Goal: Information Seeking & Learning: Learn about a topic

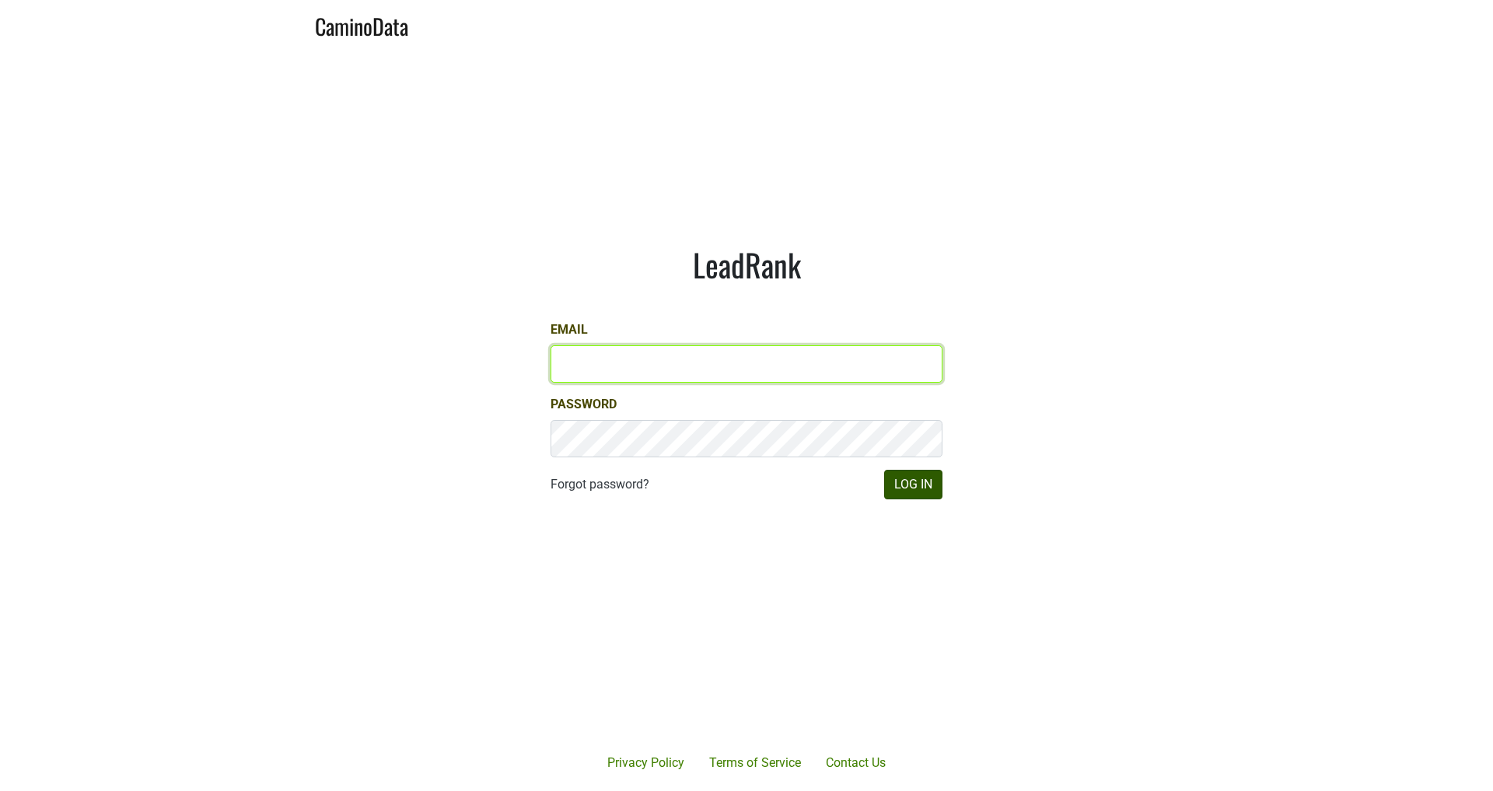
type input "michele@dumol.com"
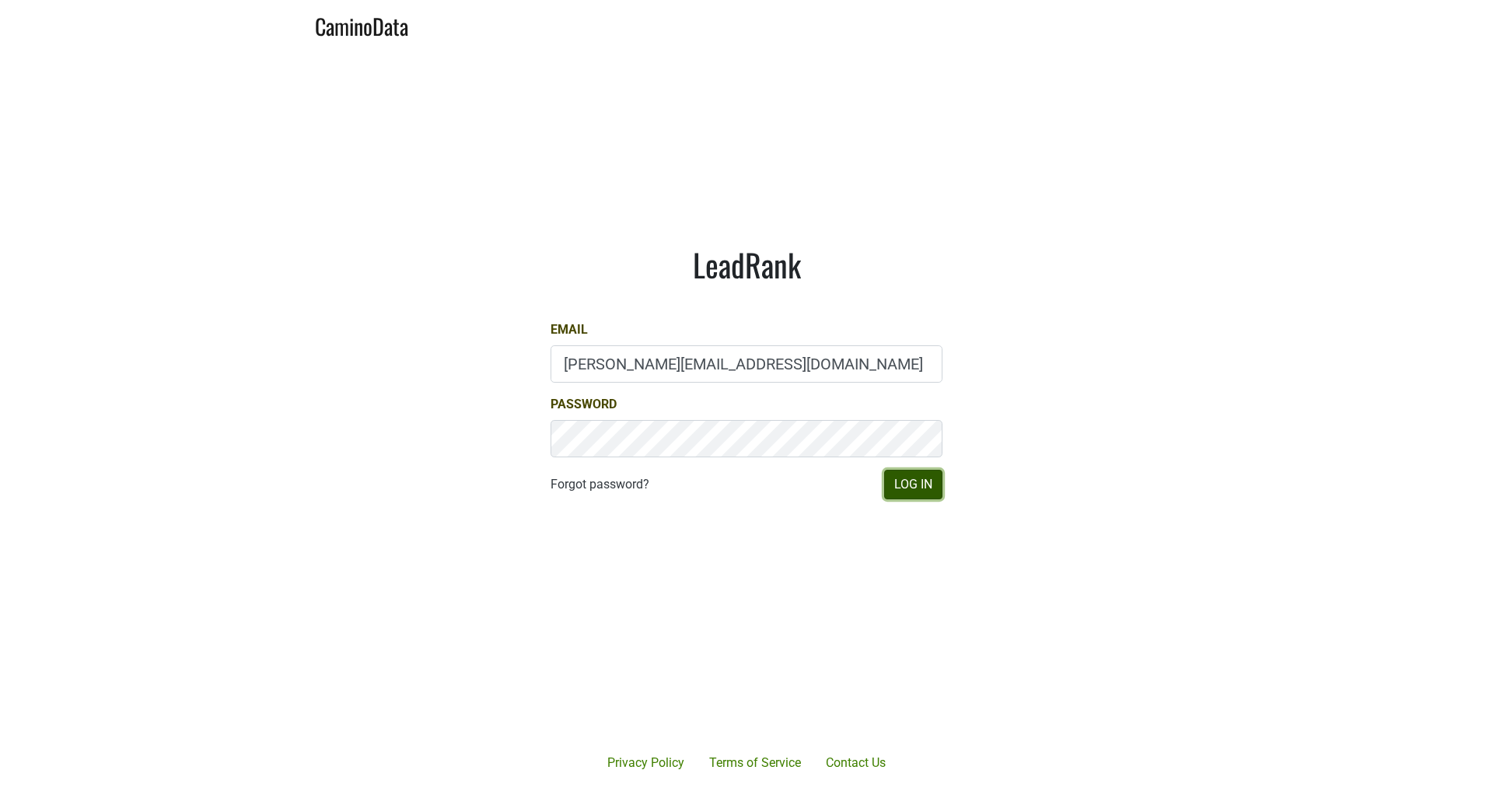
click at [933, 489] on button "Log In" at bounding box center [913, 485] width 58 height 30
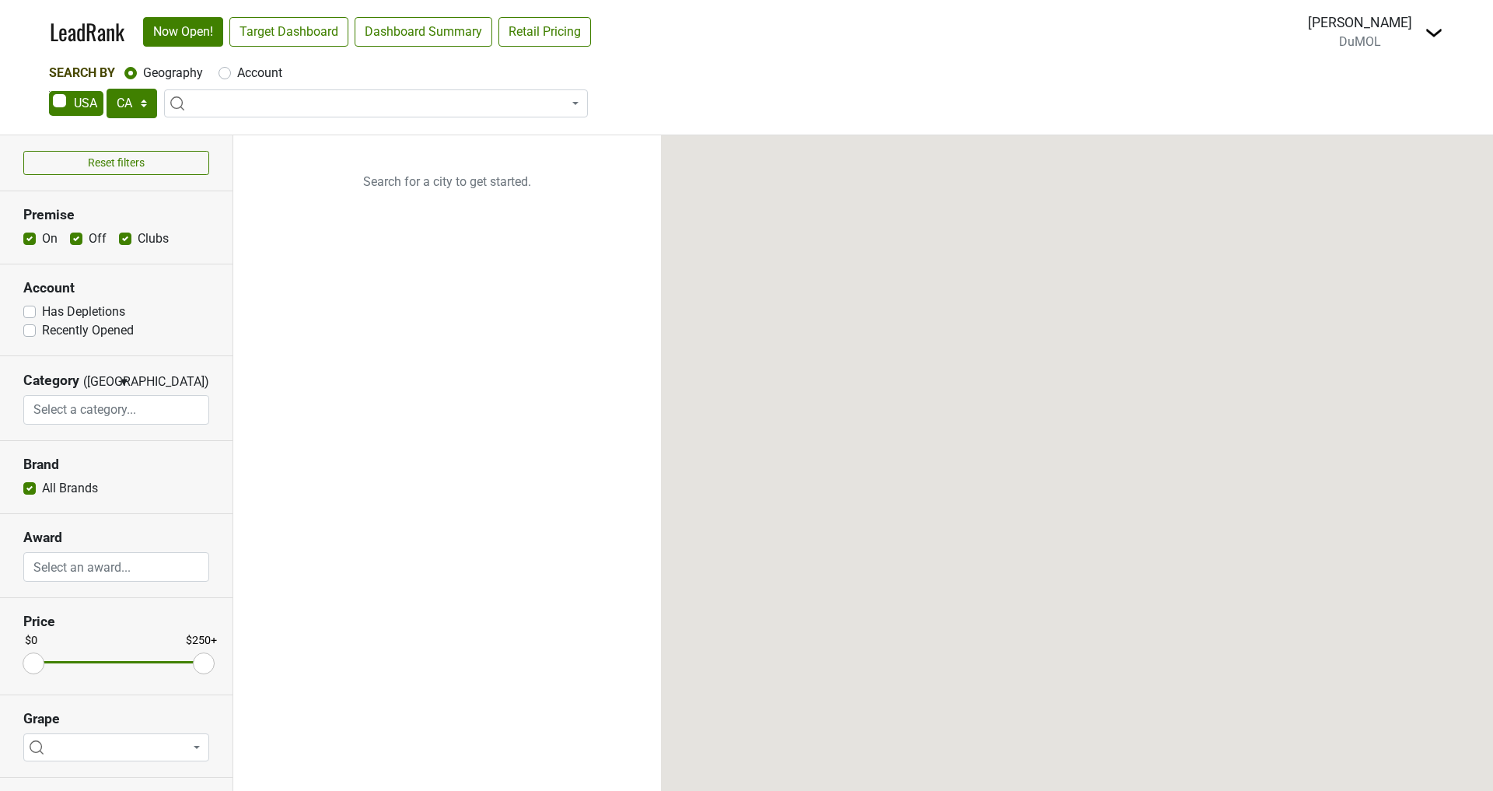
select select "CA"
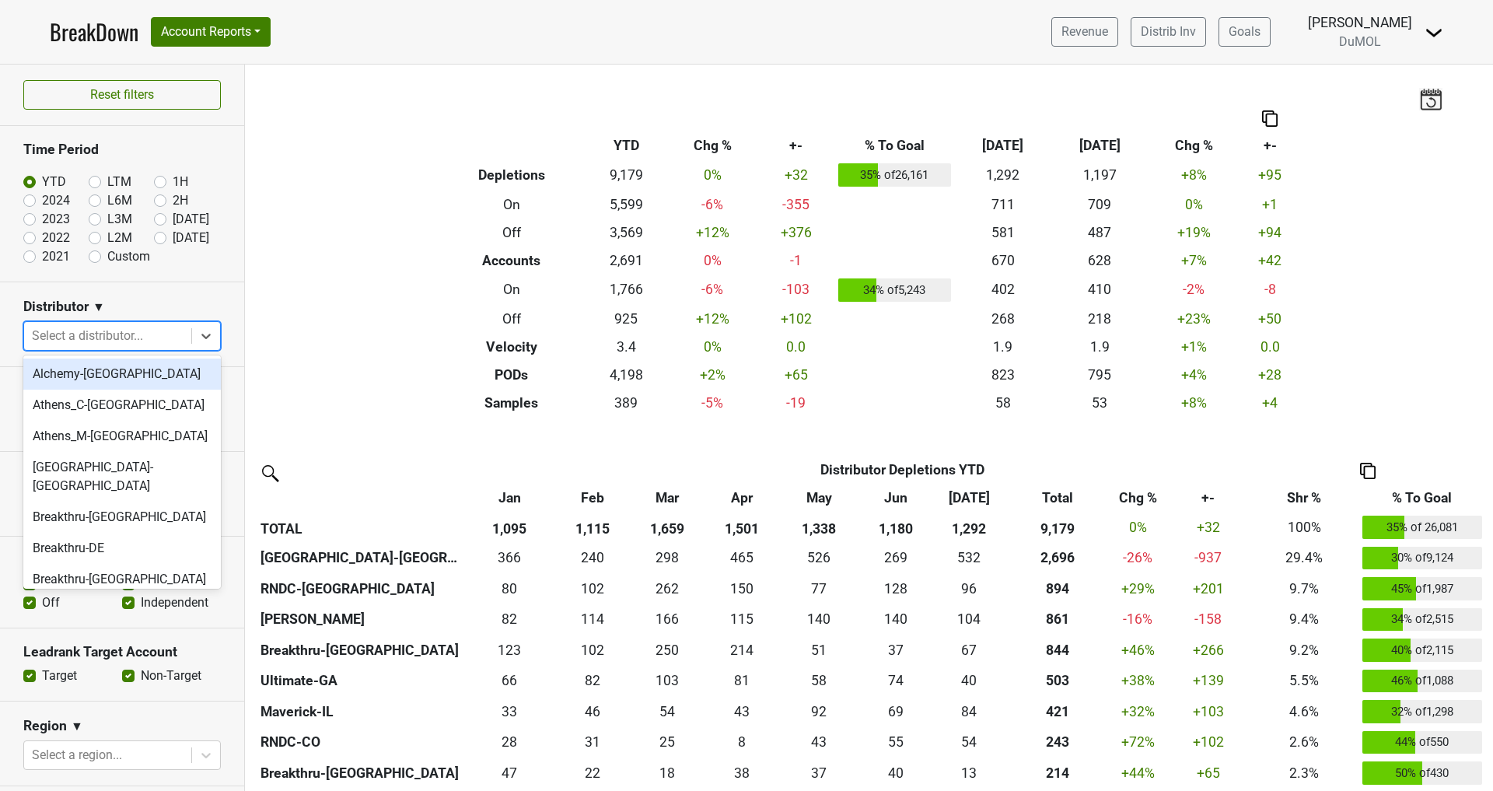
click at [207, 330] on icon at bounding box center [206, 336] width 16 height 16
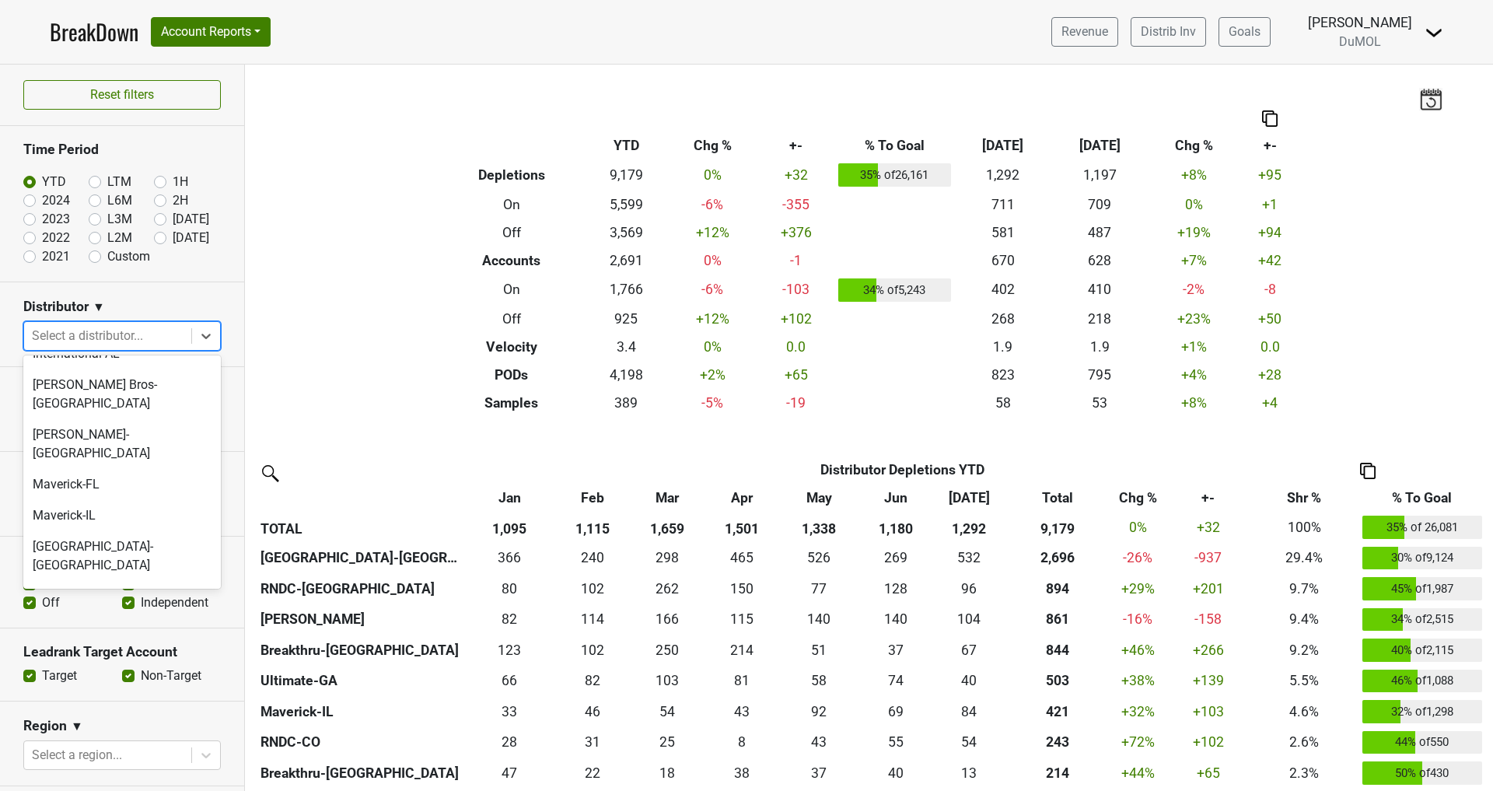
scroll to position [791, 0]
click at [108, 532] on div "[GEOGRAPHIC_DATA]-[GEOGRAPHIC_DATA]" at bounding box center [121, 557] width 197 height 50
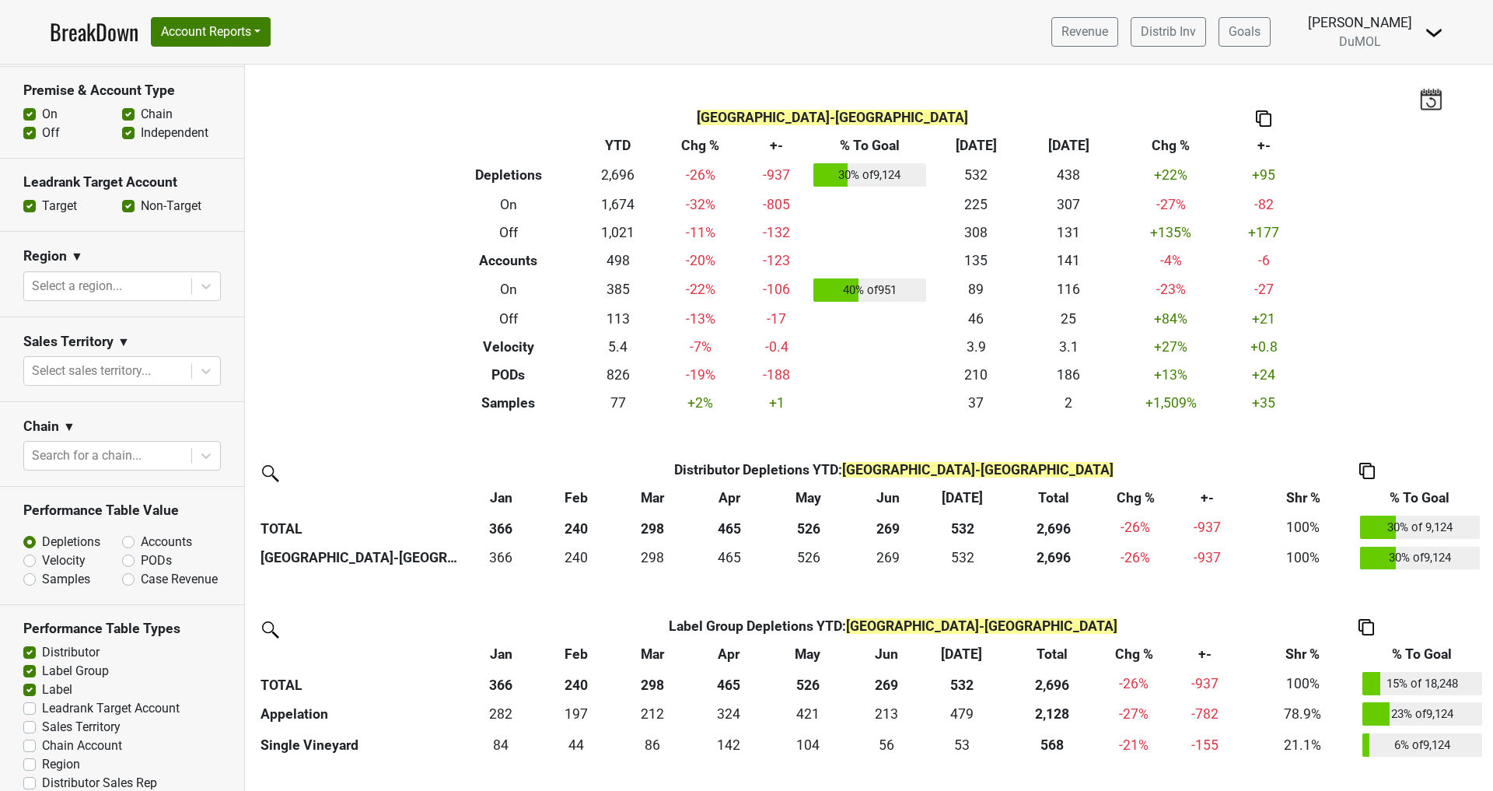
scroll to position [520, 0]
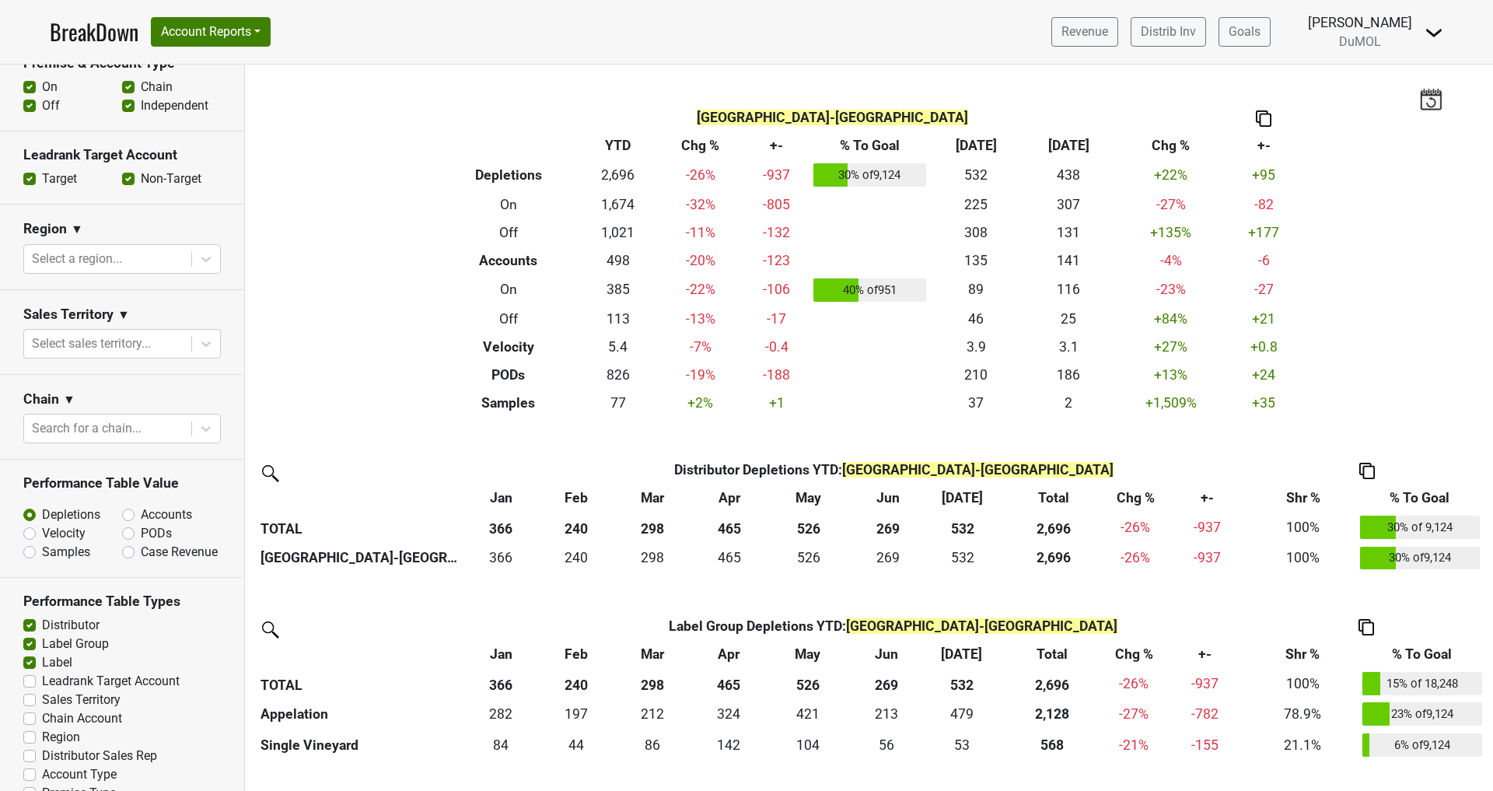
click at [141, 505] on label "Accounts" at bounding box center [166, 514] width 51 height 19
click at [128, 505] on input "Accounts" at bounding box center [169, 513] width 94 height 16
radio input "true"
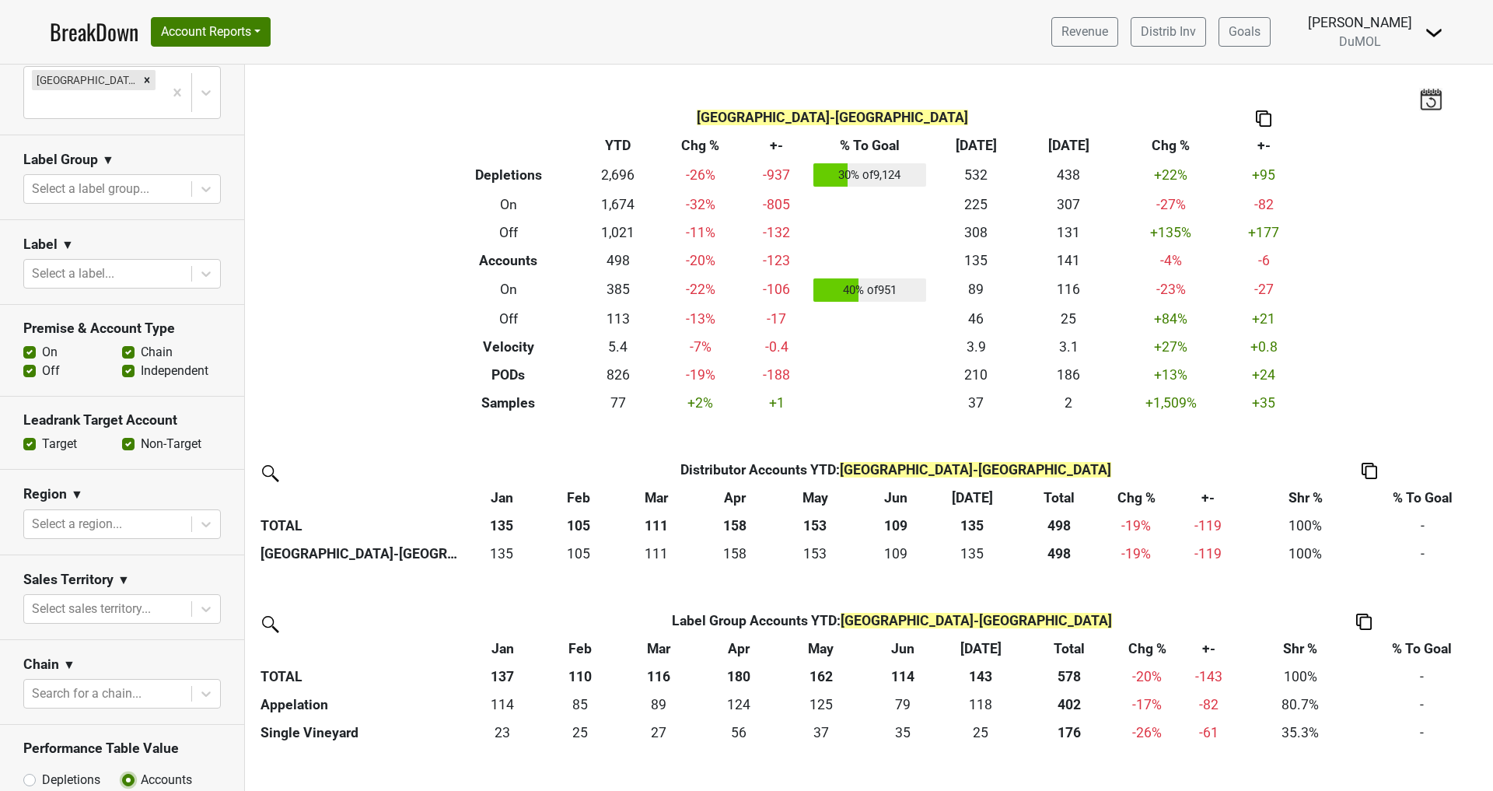
scroll to position [240, 0]
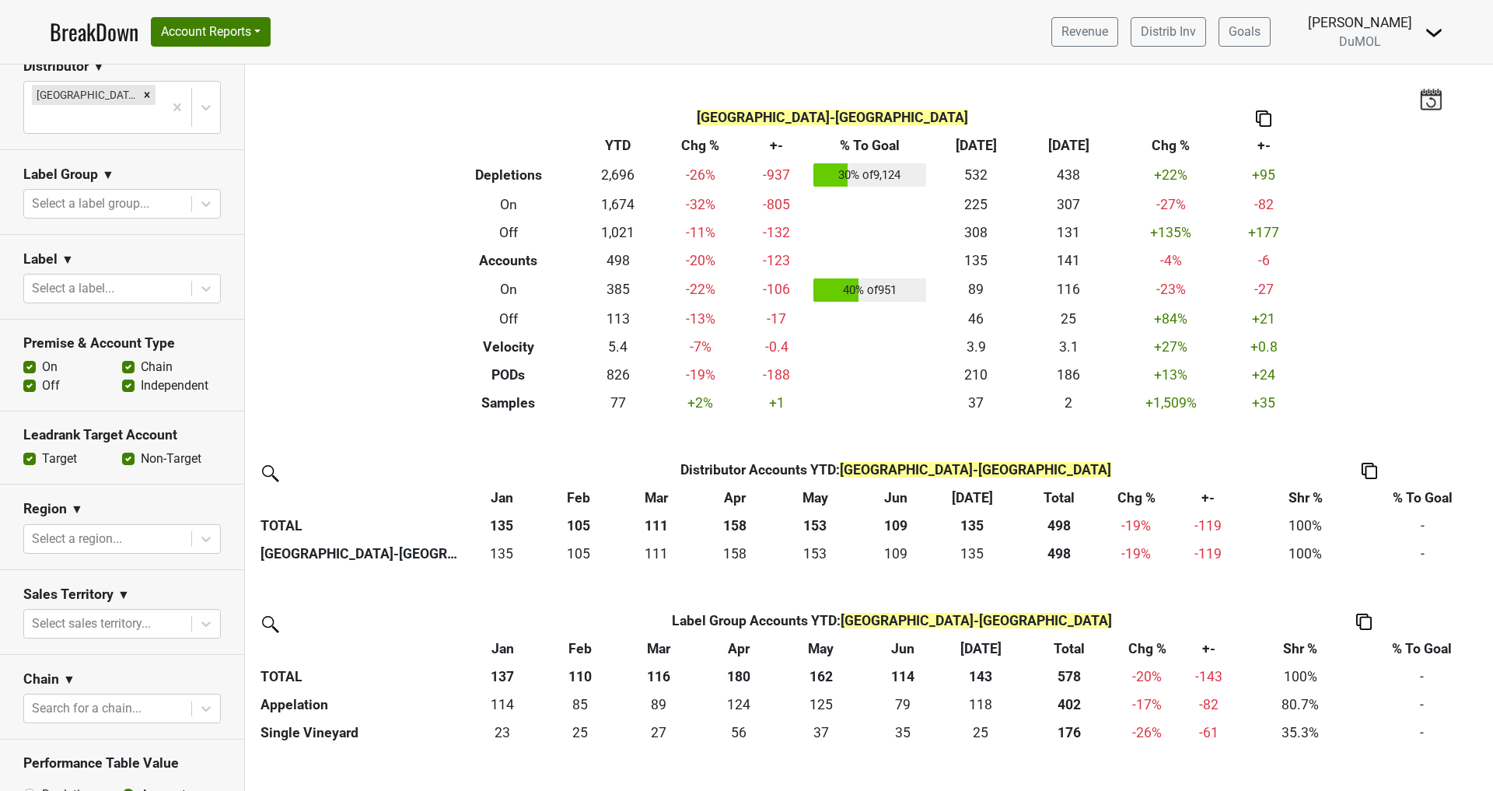
click at [42, 376] on label "Off" at bounding box center [51, 385] width 18 height 19
click at [23, 376] on input "Off" at bounding box center [29, 384] width 12 height 16
checkbox input "false"
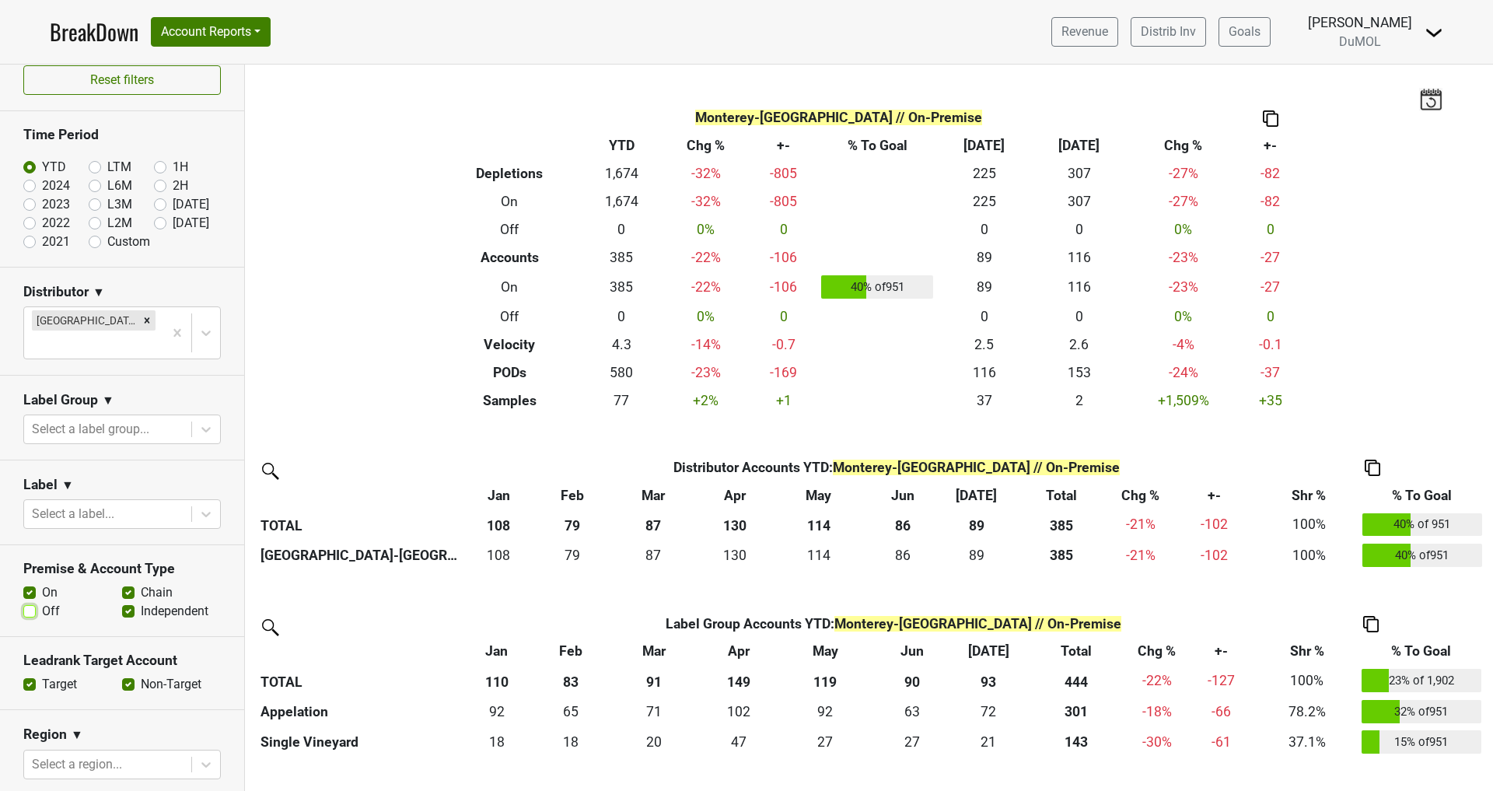
scroll to position [0, 0]
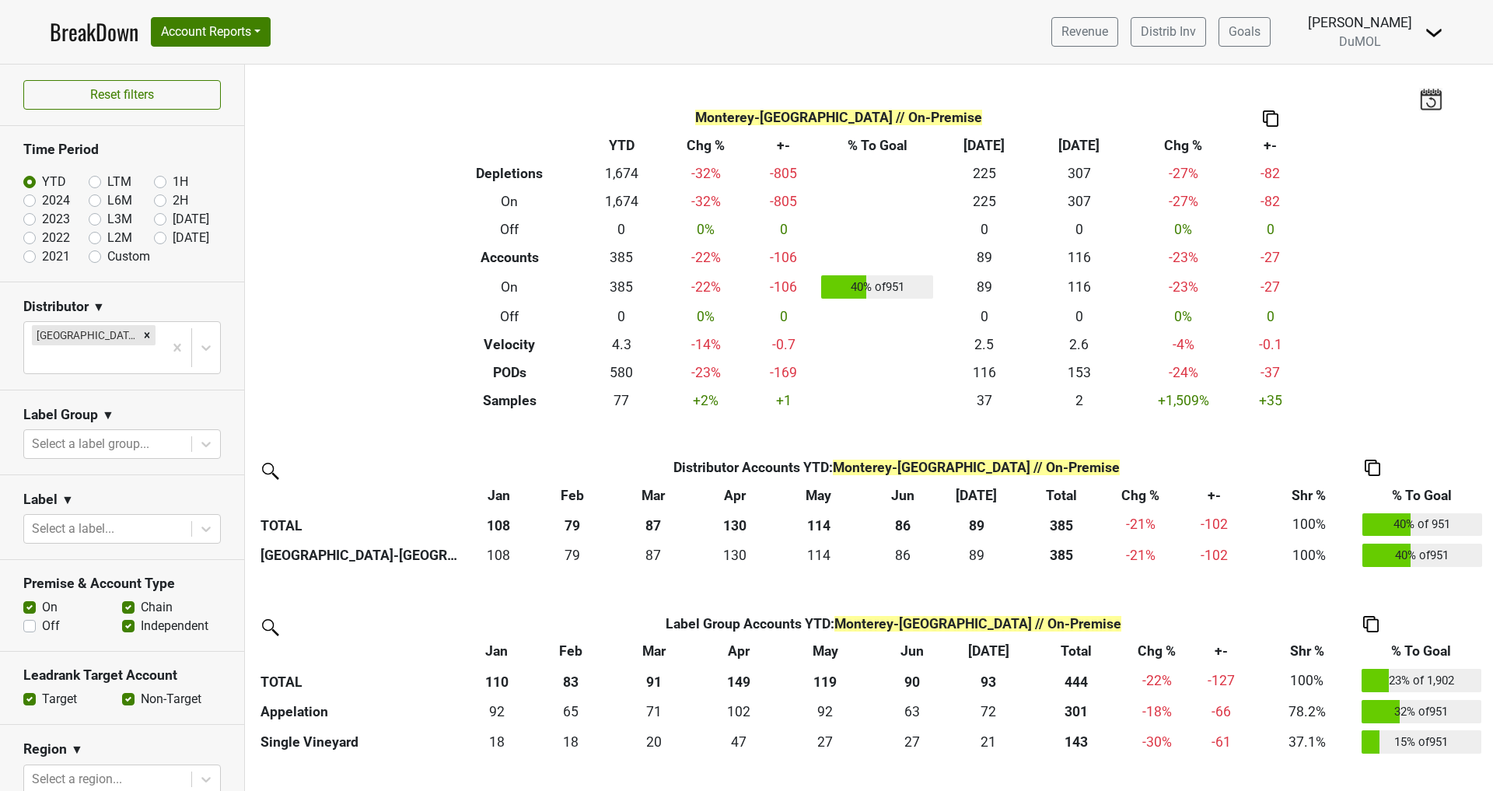
click at [974, 497] on th "[DATE]" at bounding box center [976, 495] width 68 height 28
drag, startPoint x: 973, startPoint y: 495, endPoint x: 151, endPoint y: 340, distance: 837.2
click at [973, 495] on th "[DATE]" at bounding box center [976, 495] width 68 height 28
click at [107, 253] on label "Custom" at bounding box center [128, 256] width 43 height 19
click at [89, 253] on input "Custom" at bounding box center [120, 255] width 62 height 16
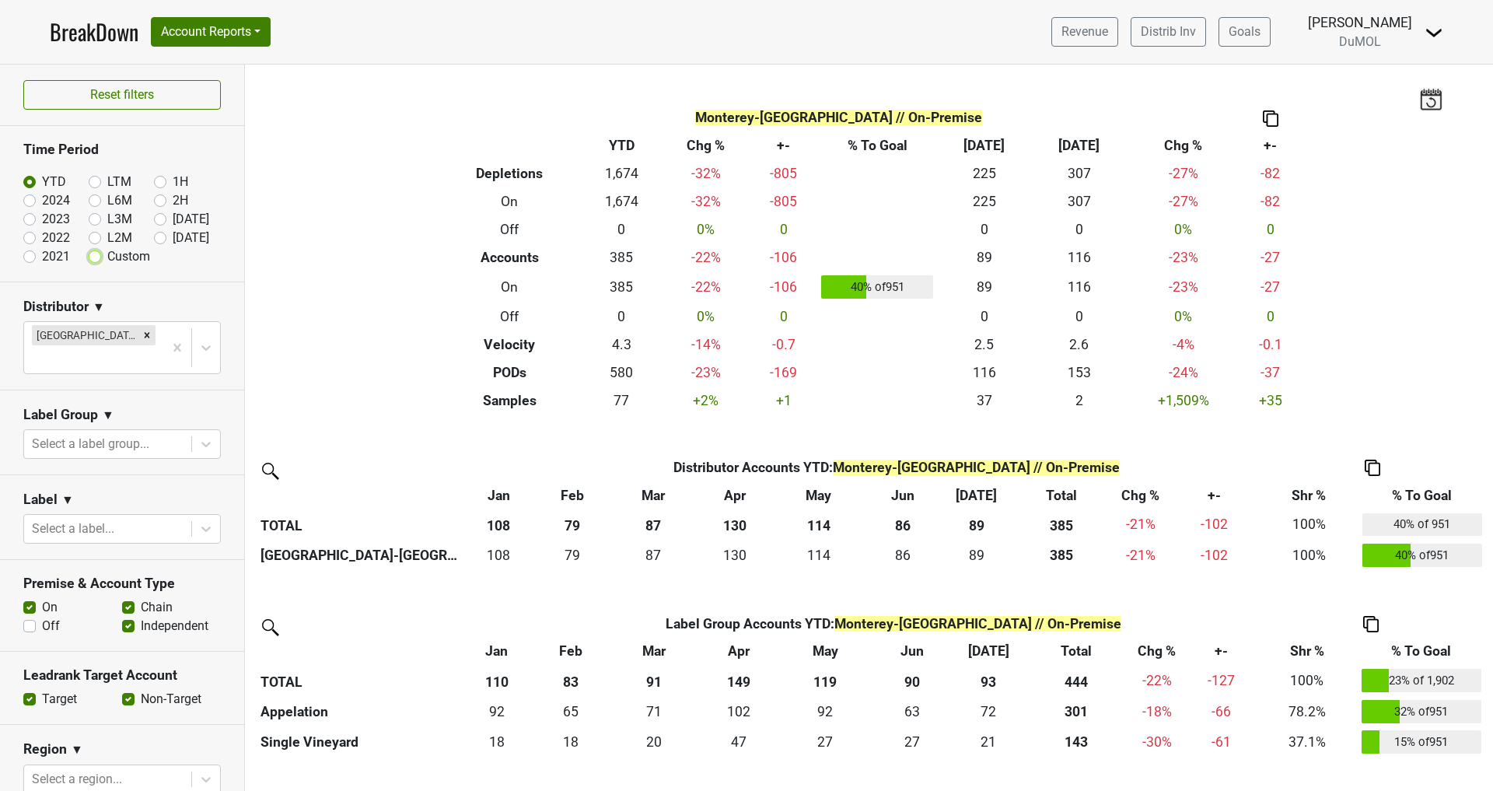
radio input "true"
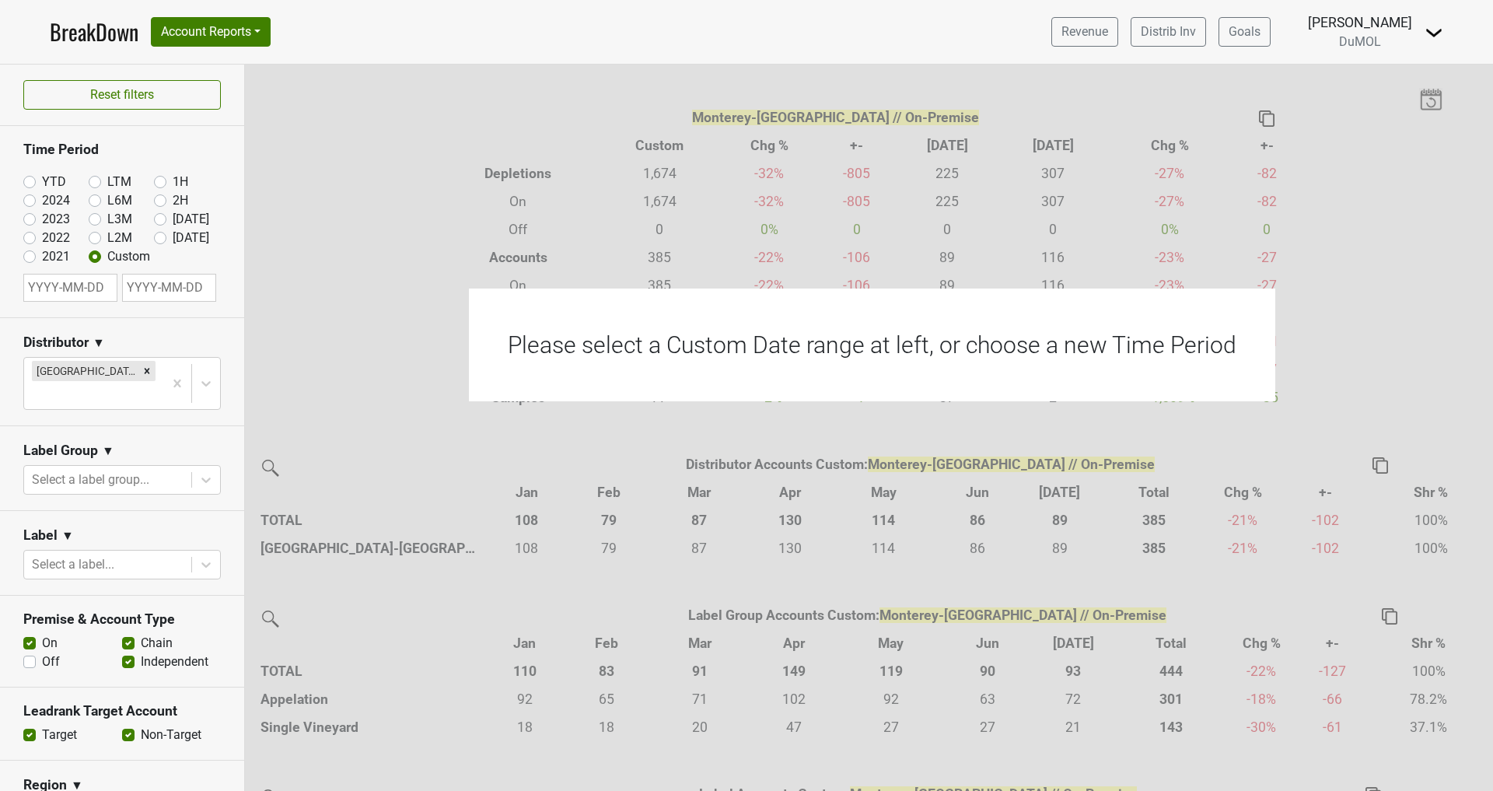
click at [88, 286] on input "text" at bounding box center [70, 288] width 94 height 28
select select "7"
select select "2025"
click at [19, 18] on header "BreakDown Account Reports SuperRanker Map Award Progress Chain Compliance CRM N…" at bounding box center [746, 32] width 1493 height 65
click at [42, 176] on label "YTD" at bounding box center [54, 182] width 24 height 19
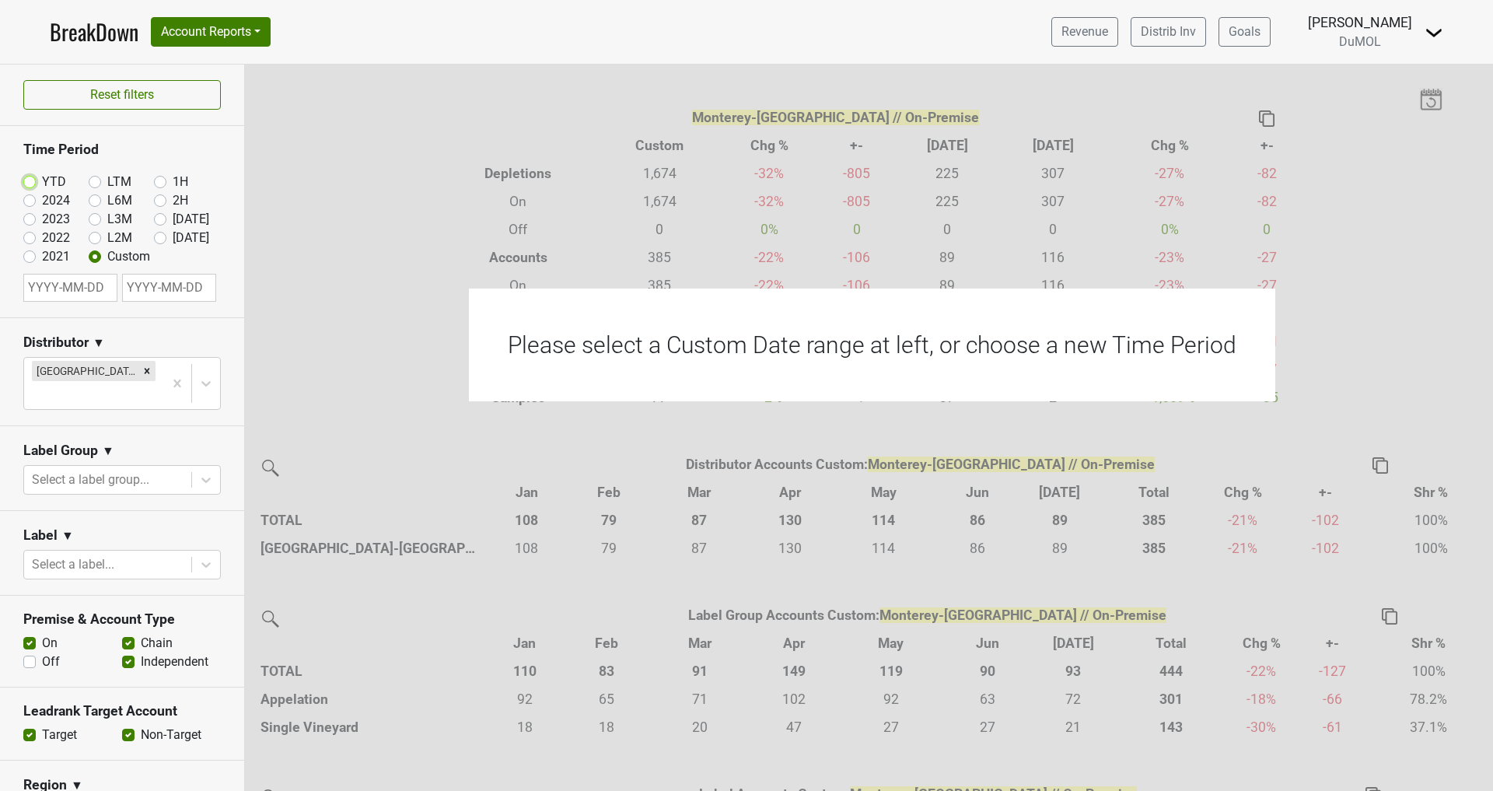
click at [29, 176] on input "YTD" at bounding box center [54, 181] width 62 height 16
radio input "true"
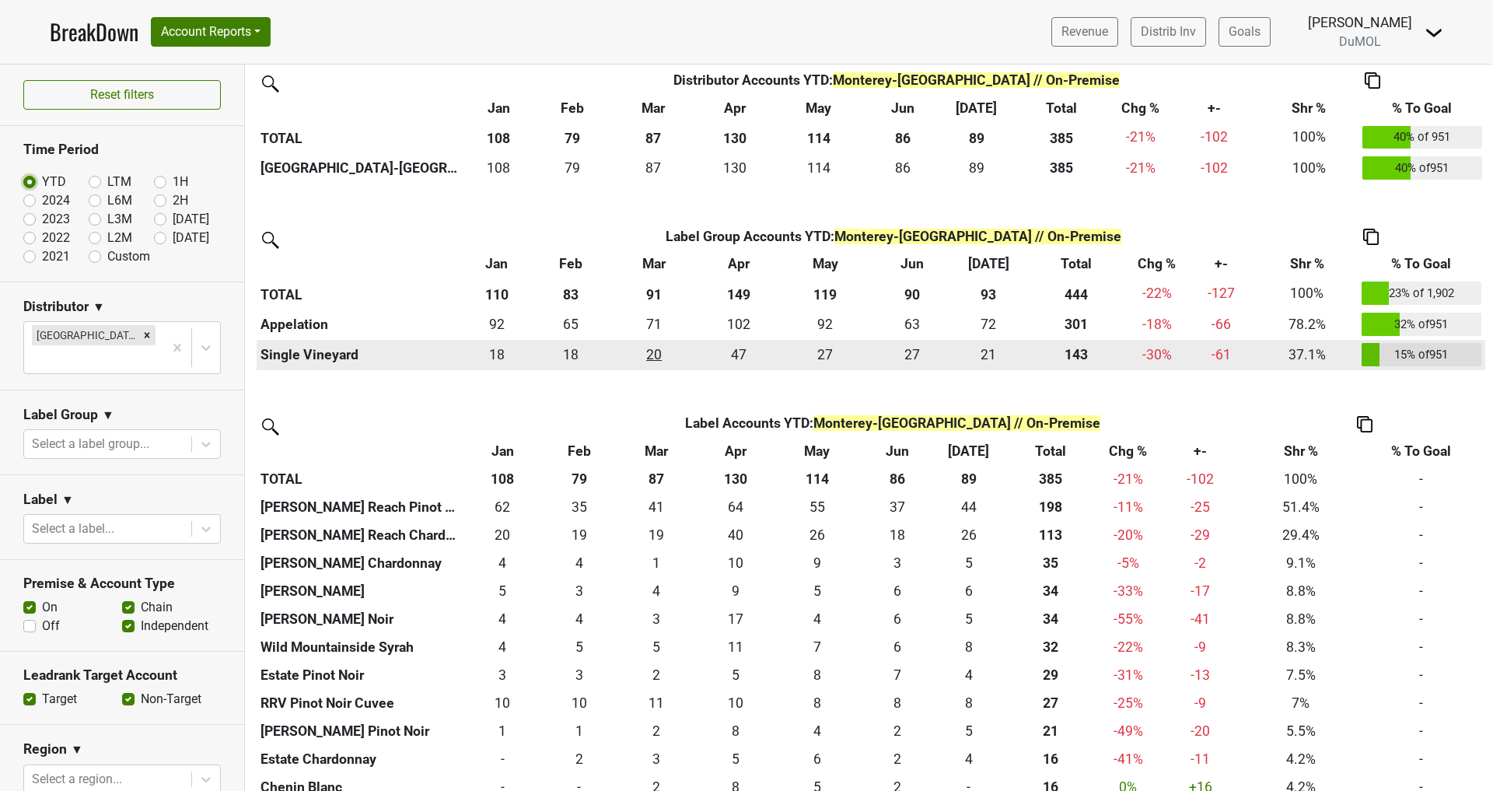
scroll to position [549, 0]
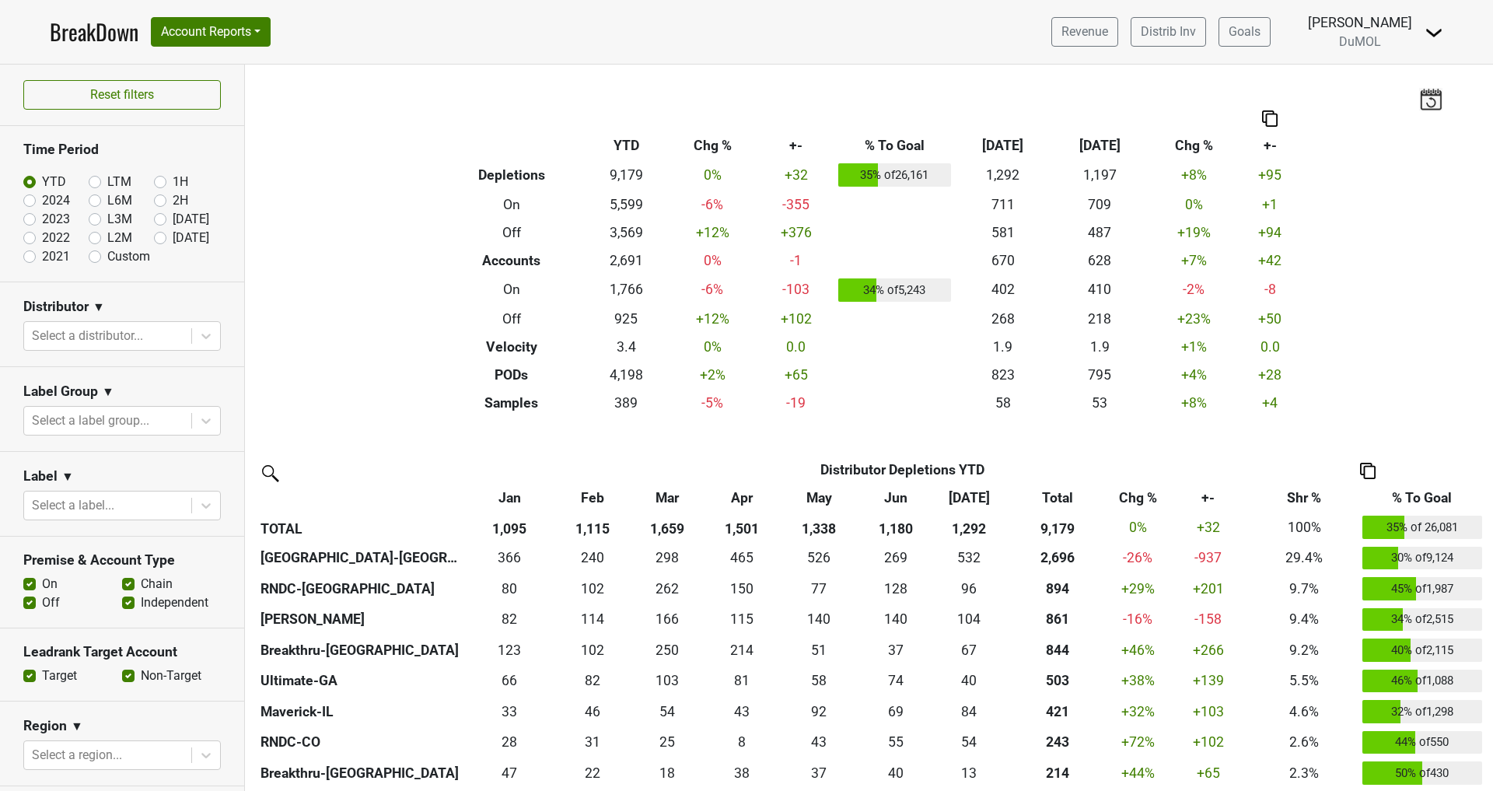
click at [173, 238] on label "Aug '25" at bounding box center [191, 238] width 37 height 19
click at [159, 238] on input "Aug '25" at bounding box center [185, 237] width 62 height 16
radio input "true"
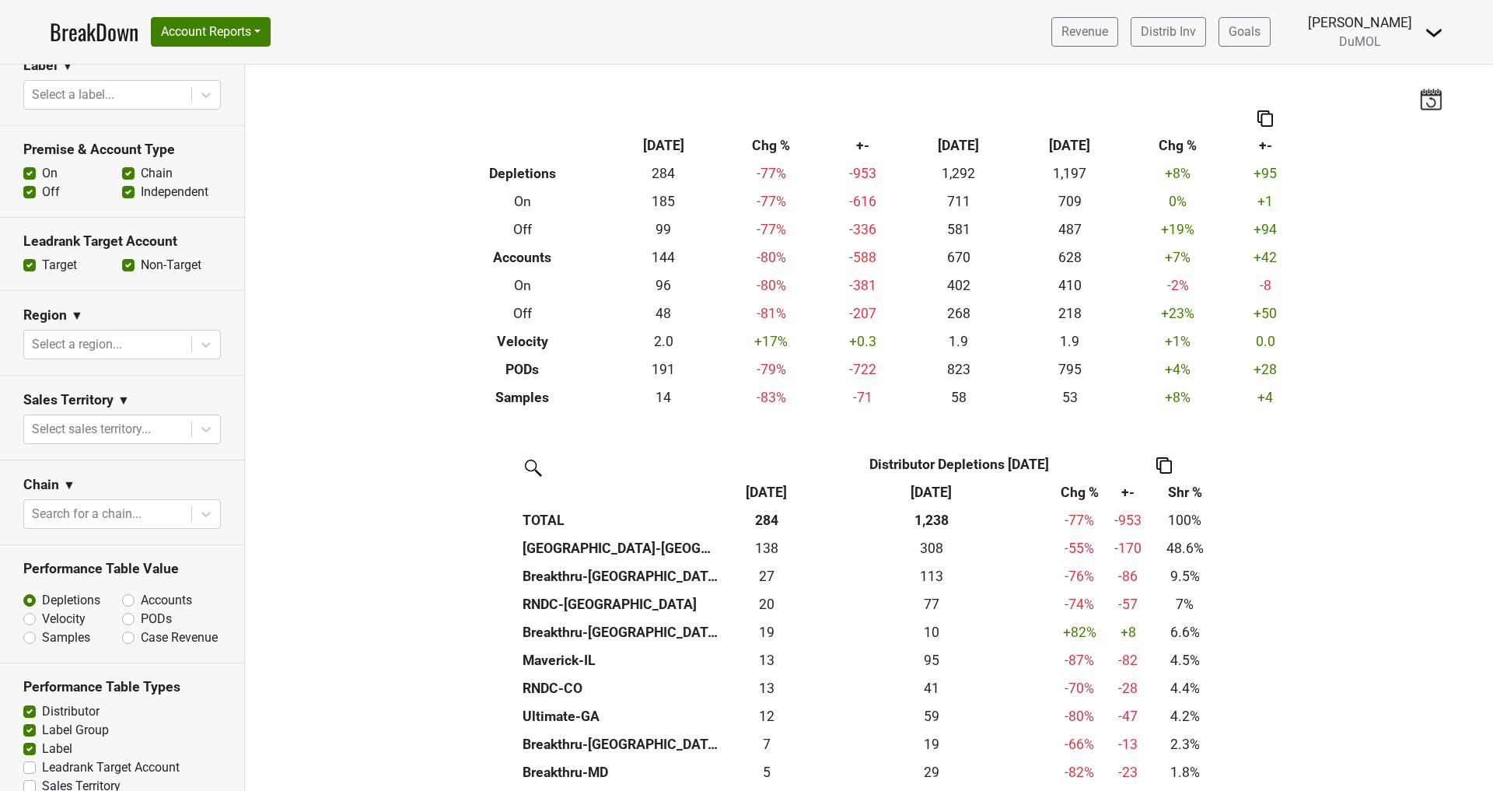
scroll to position [420, 0]
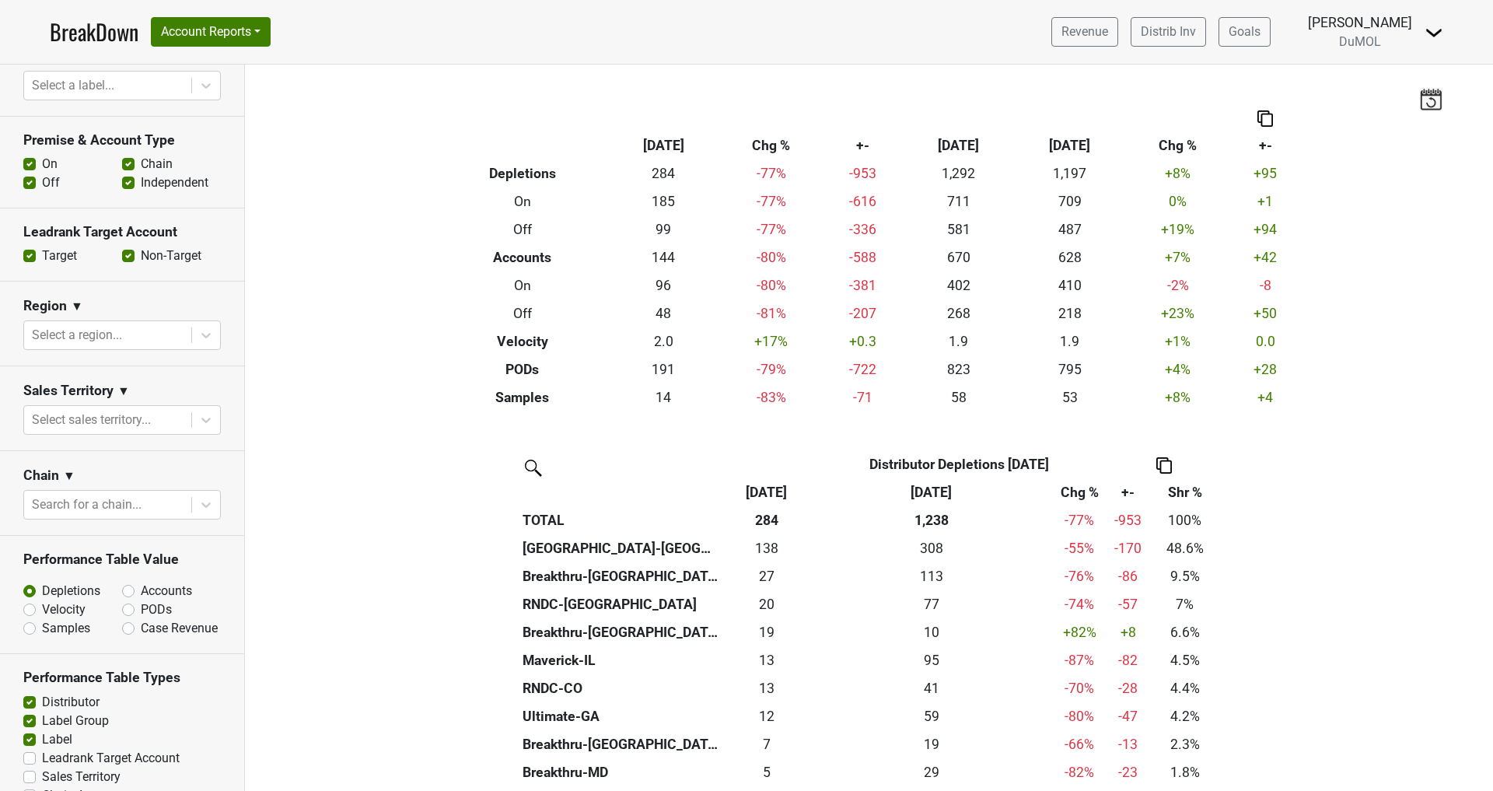
click at [141, 586] on label "Accounts" at bounding box center [166, 591] width 51 height 19
click at [129, 586] on input "Accounts" at bounding box center [169, 590] width 94 height 16
radio input "true"
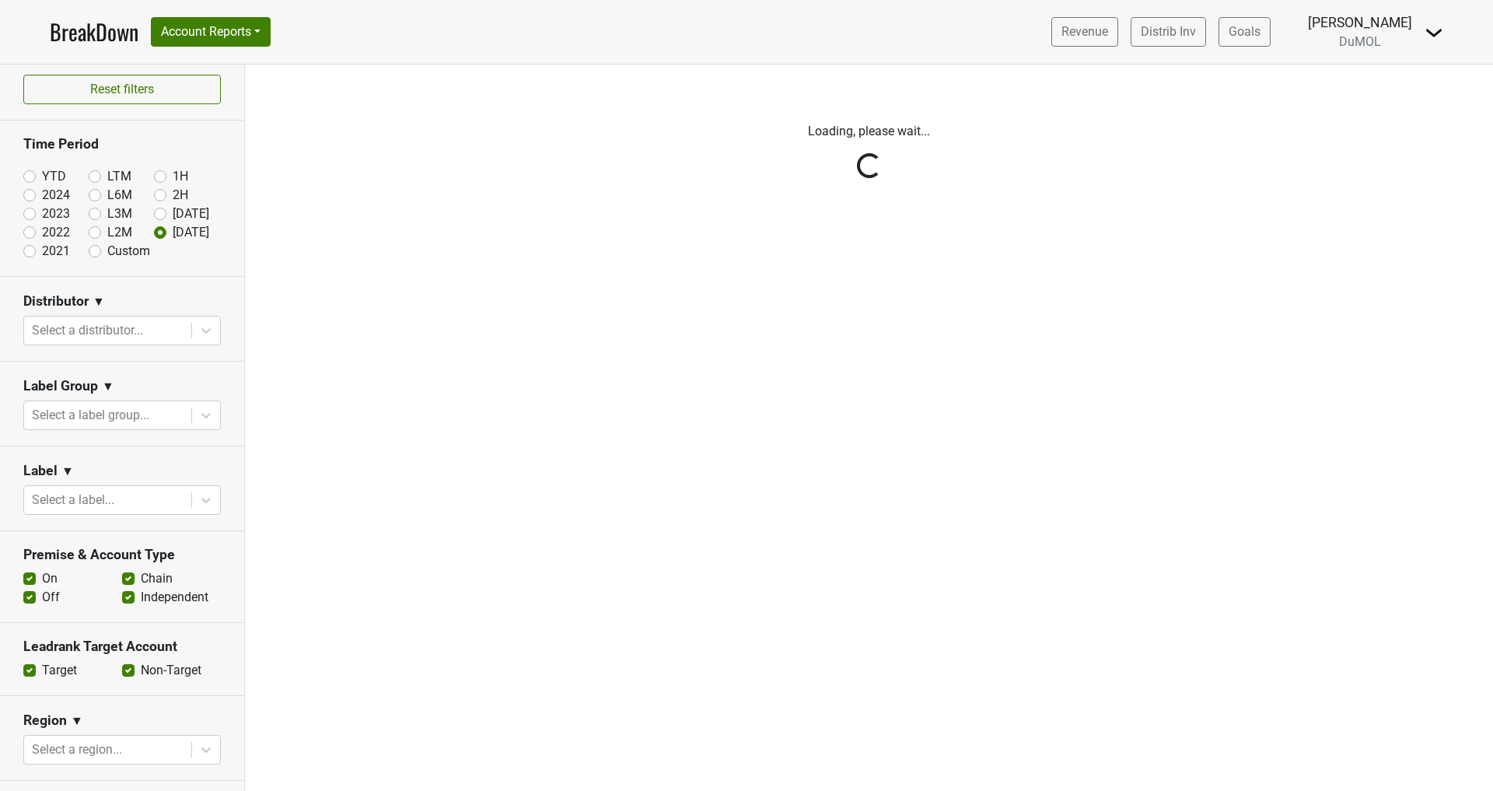
scroll to position [0, 0]
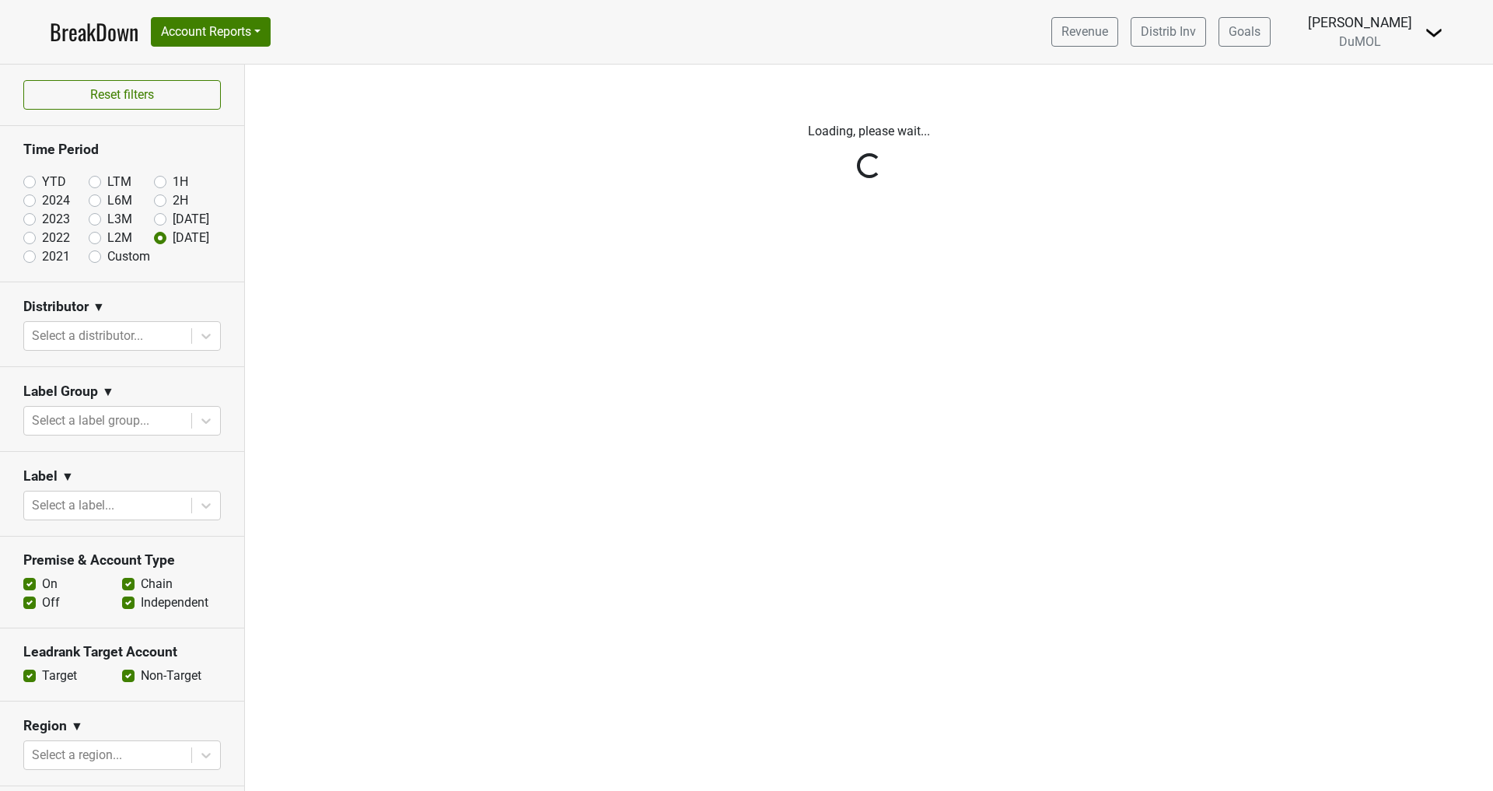
click at [29, 604] on div "Reset filters Time Period YTD LTM 1H 2024 L6M 2H 2023 L3M Jul '25 2022 L2M Aug …" at bounding box center [122, 428] width 245 height 726
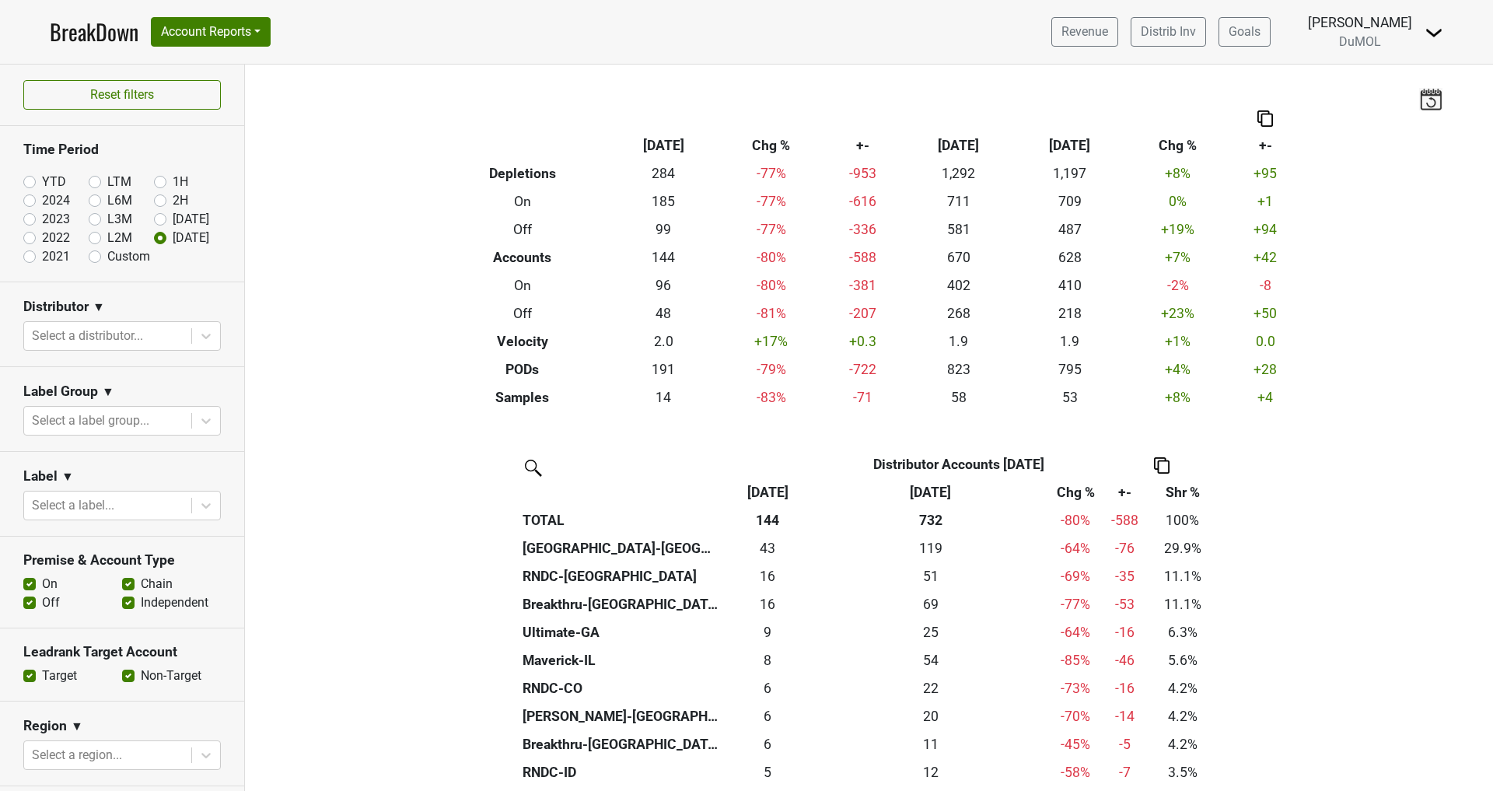
click at [42, 603] on label "Off" at bounding box center [51, 602] width 18 height 19
click at [30, 603] on input "Off" at bounding box center [29, 601] width 12 height 16
checkbox input "false"
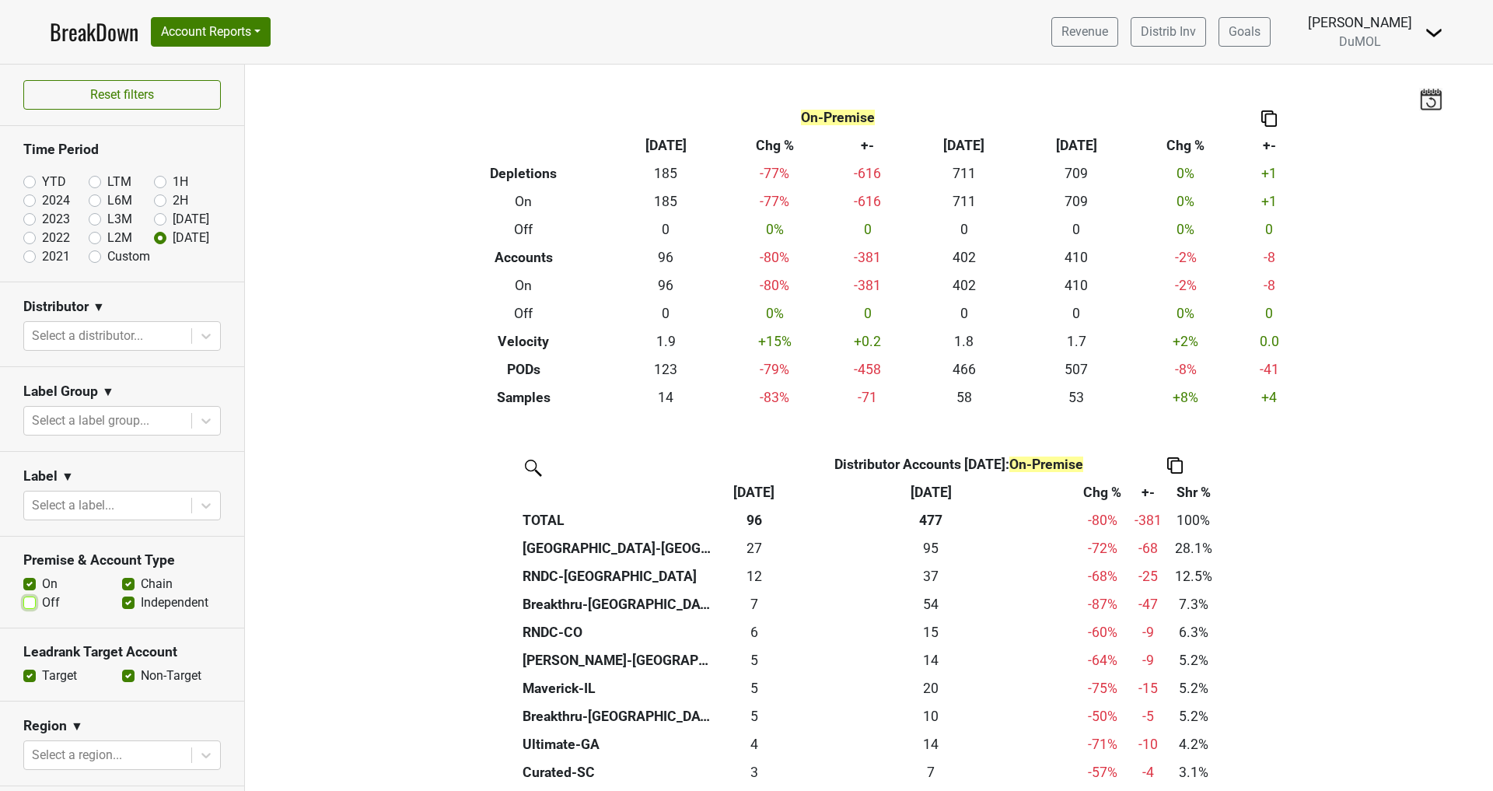
scroll to position [42, 0]
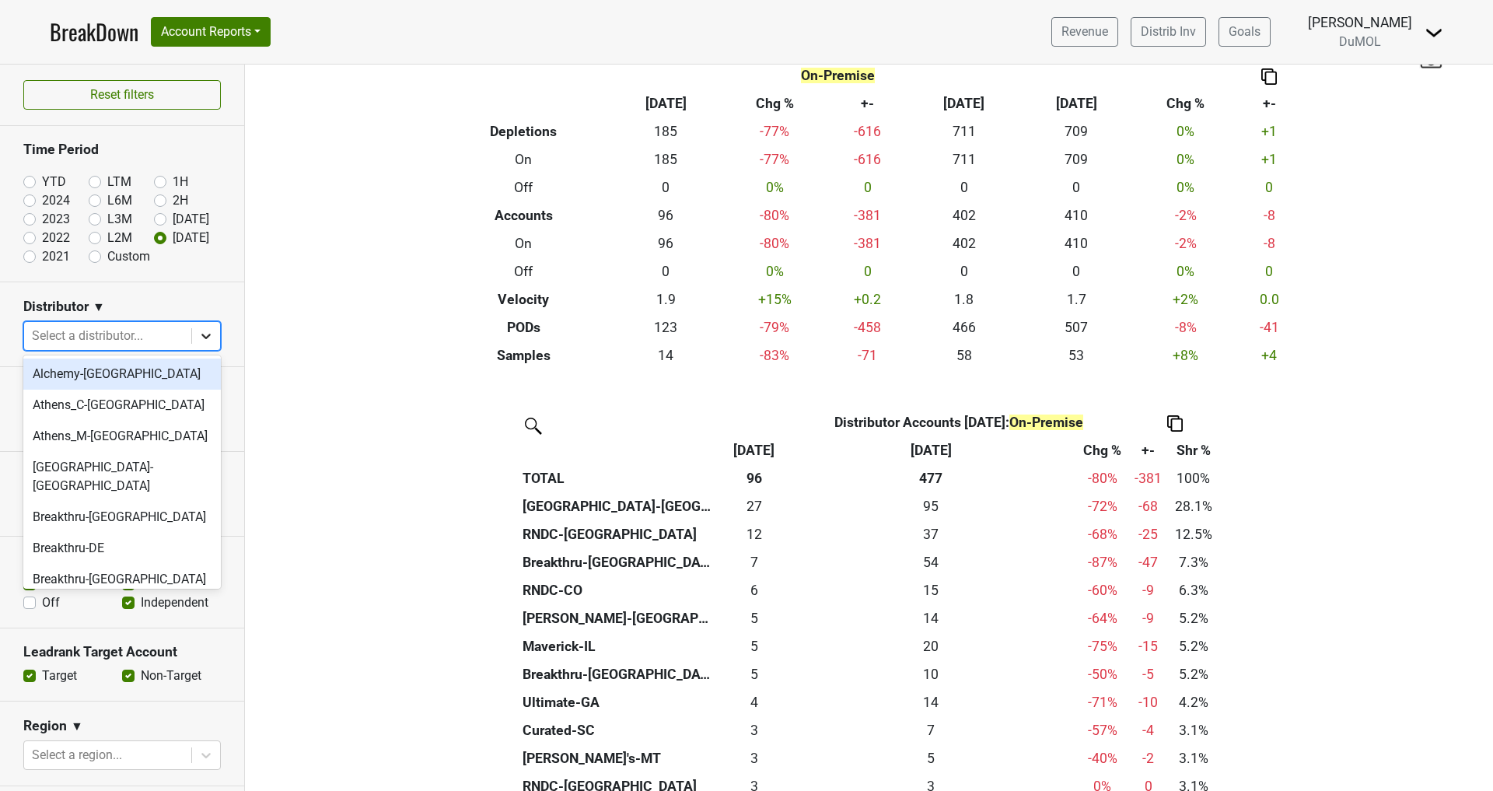
click at [204, 330] on icon at bounding box center [206, 336] width 16 height 16
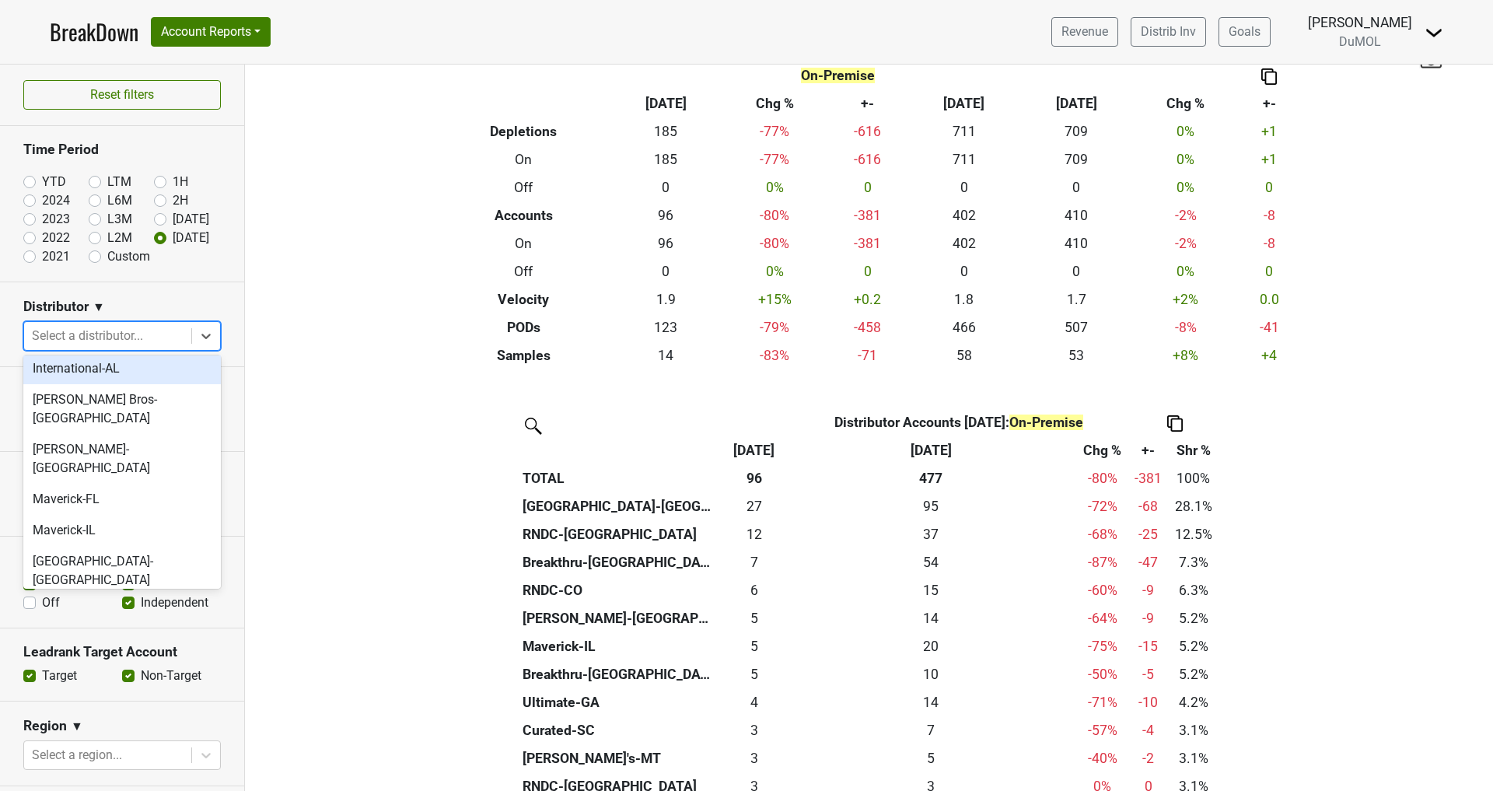
scroll to position [833, 0]
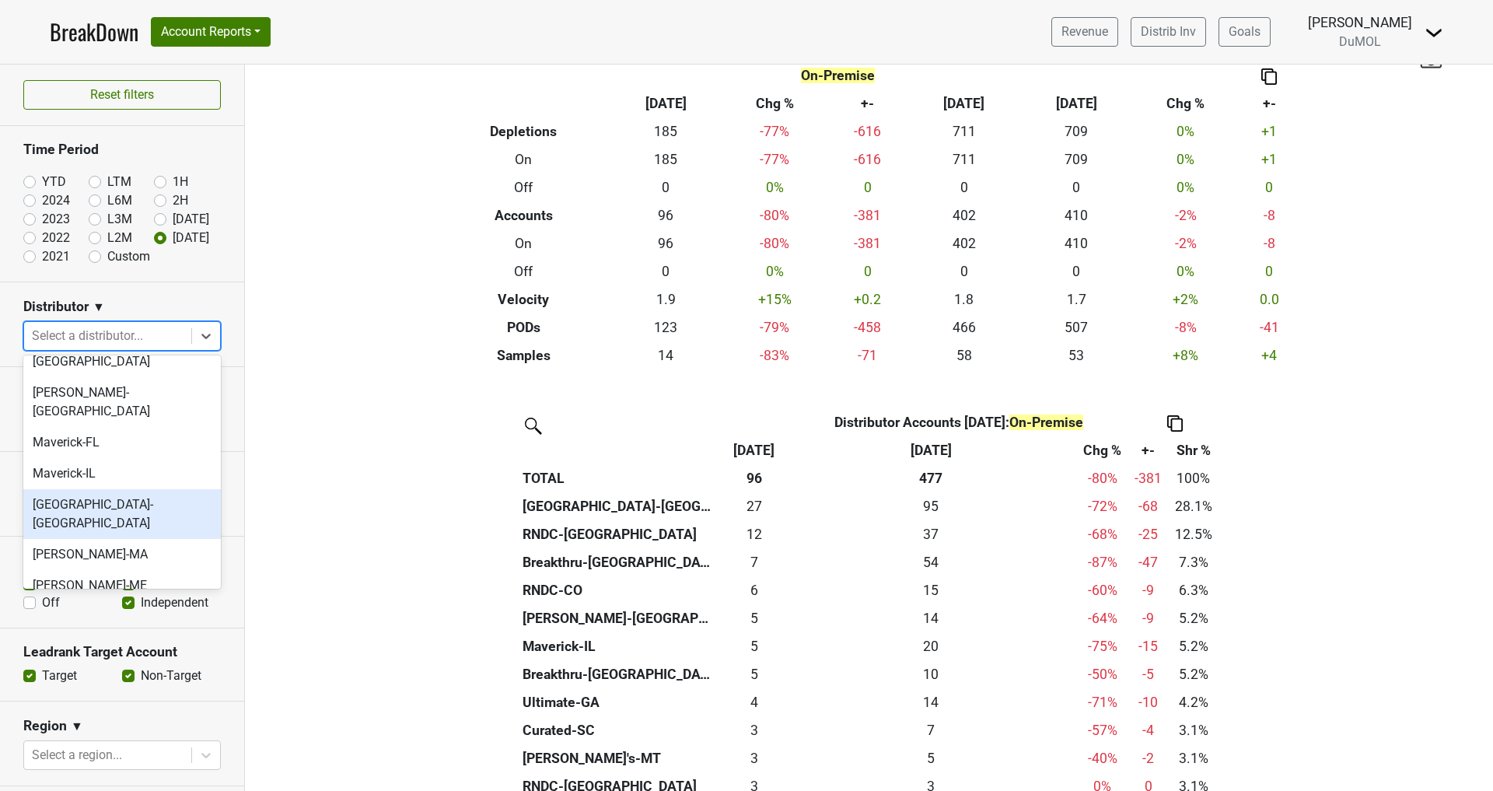
click at [104, 489] on div "Monterey-CA" at bounding box center [121, 514] width 197 height 50
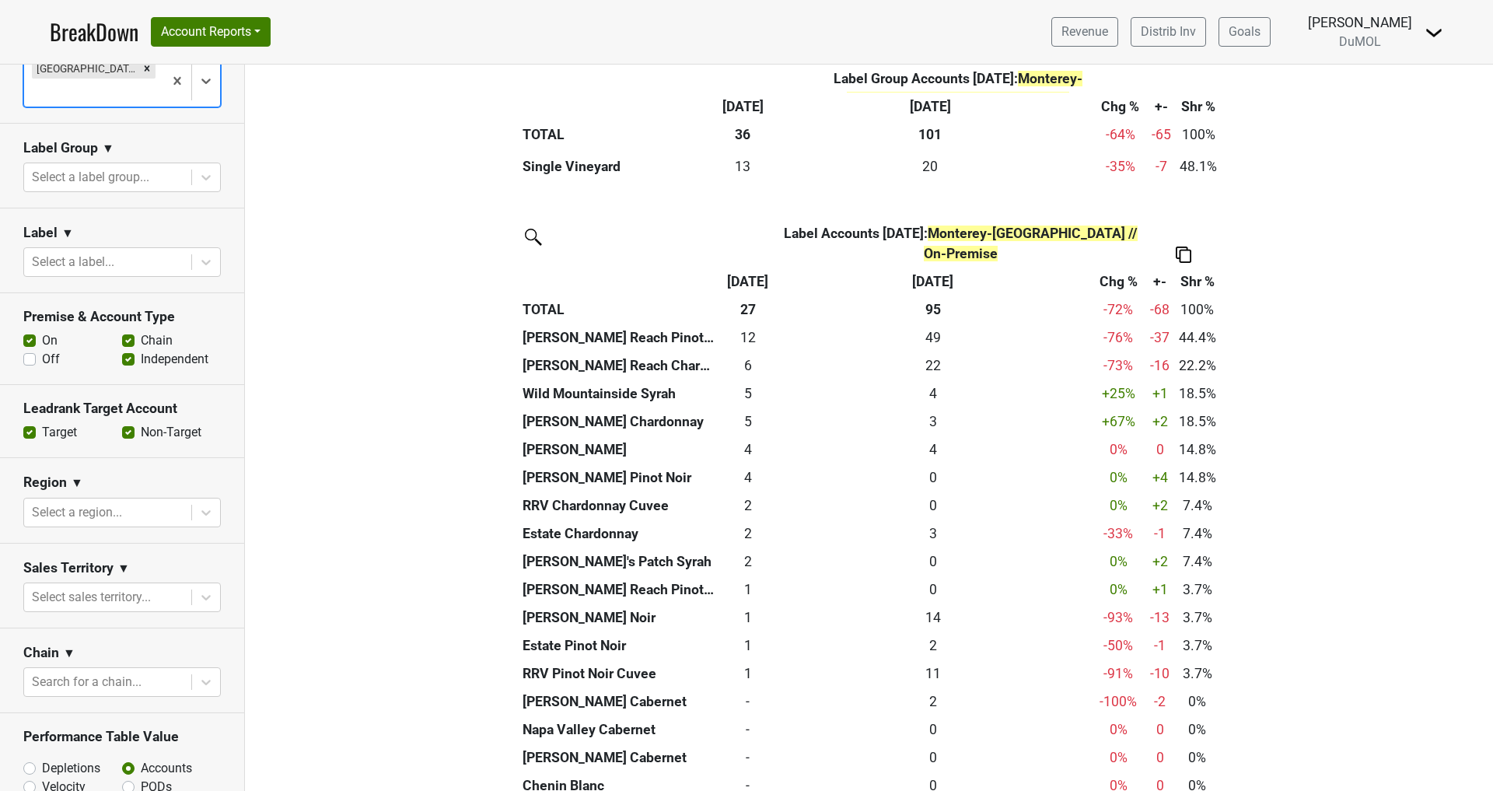
scroll to position [278, 0]
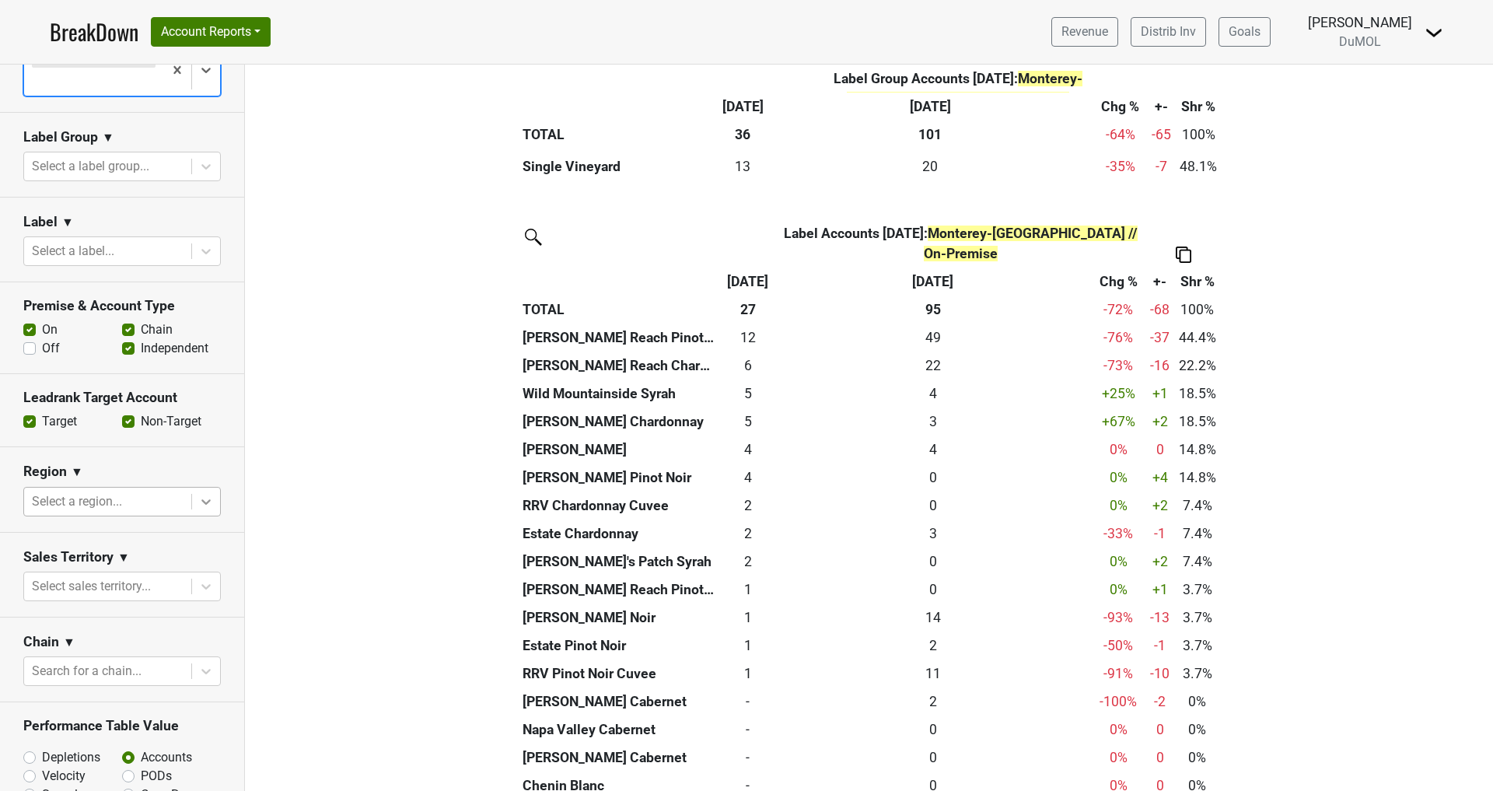
click at [208, 499] on icon at bounding box center [205, 501] width 9 height 5
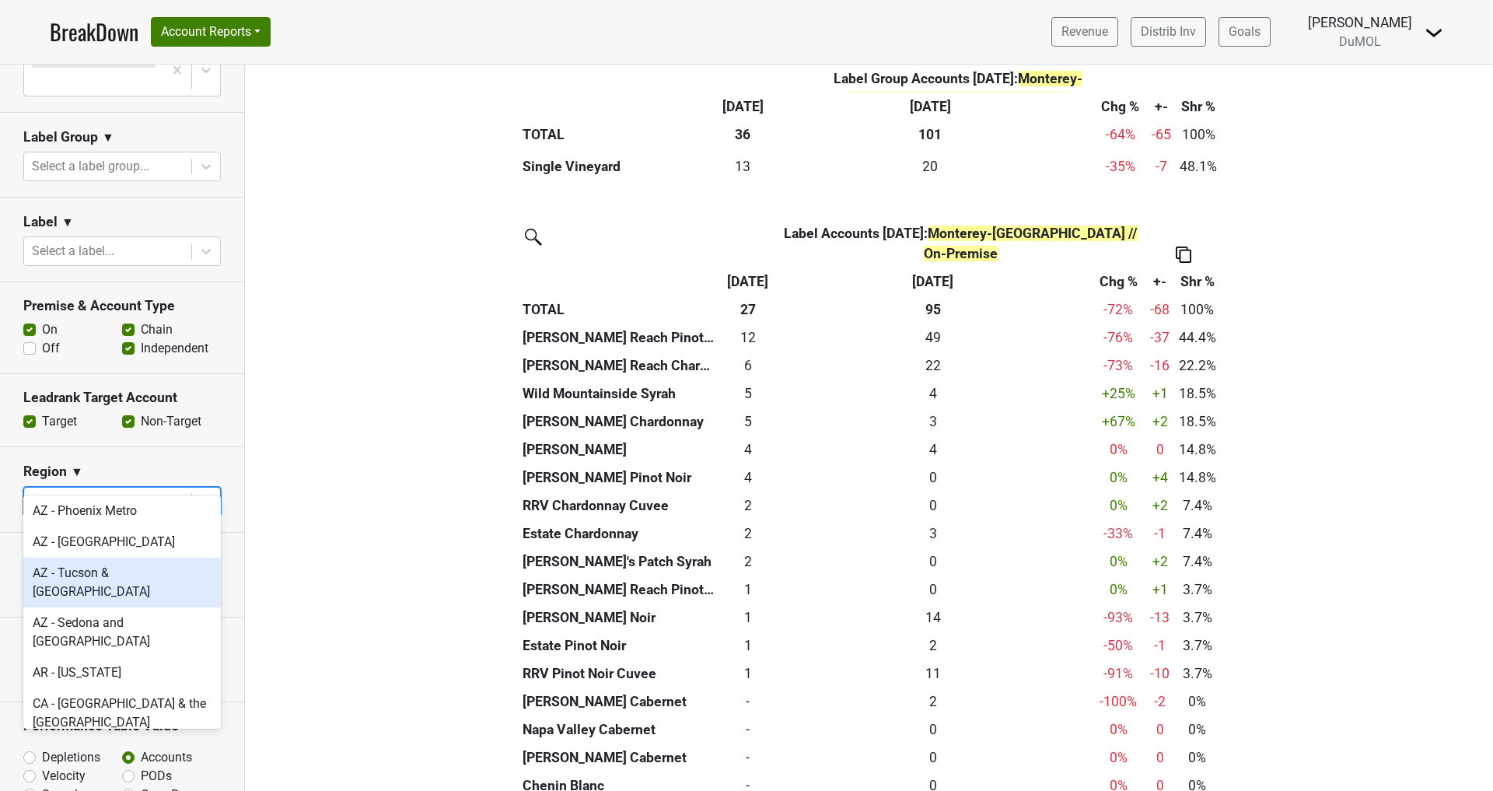
scroll to position [0, 0]
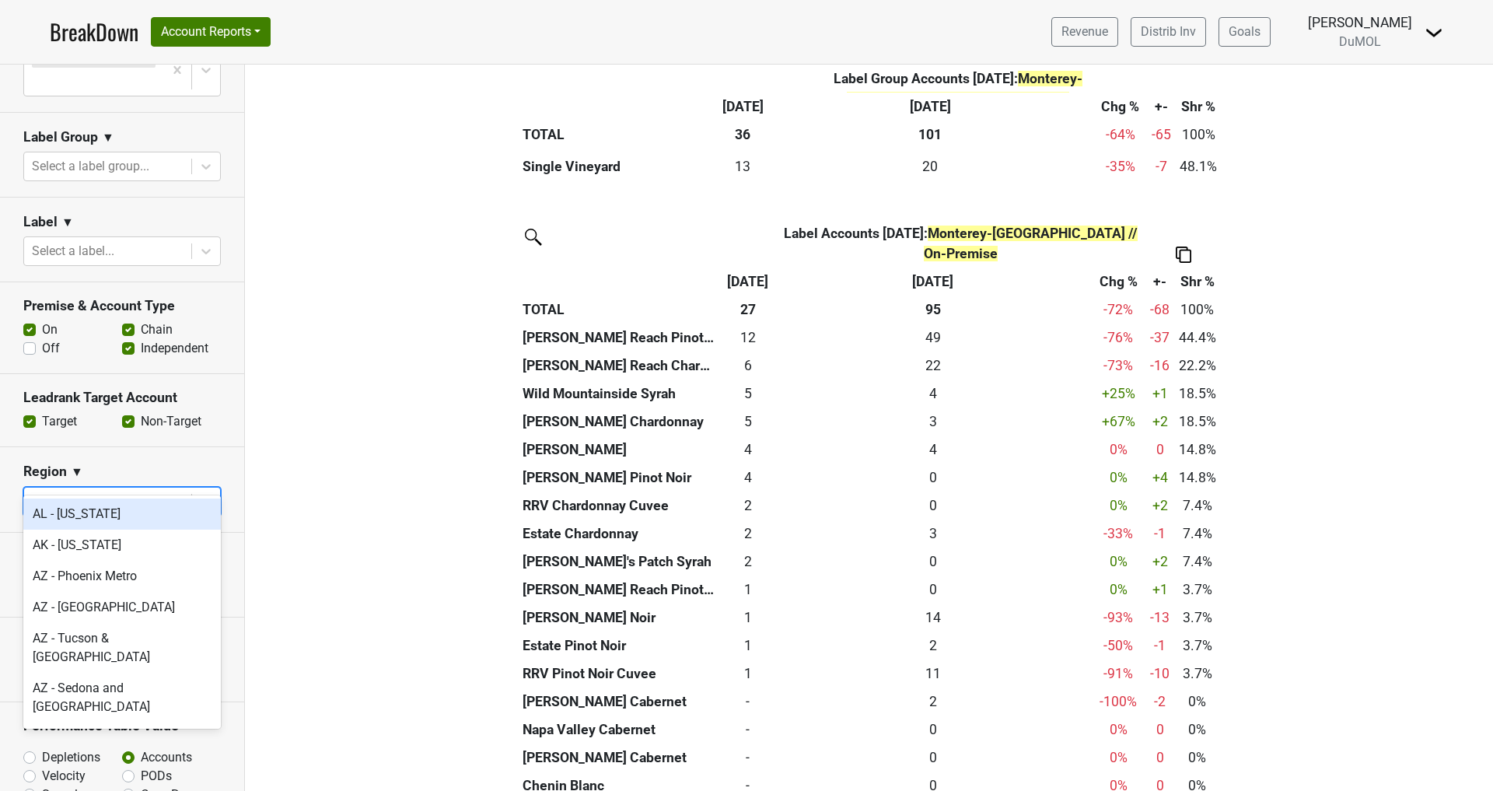
click at [167, 463] on div "Region ▼" at bounding box center [121, 474] width 197 height 23
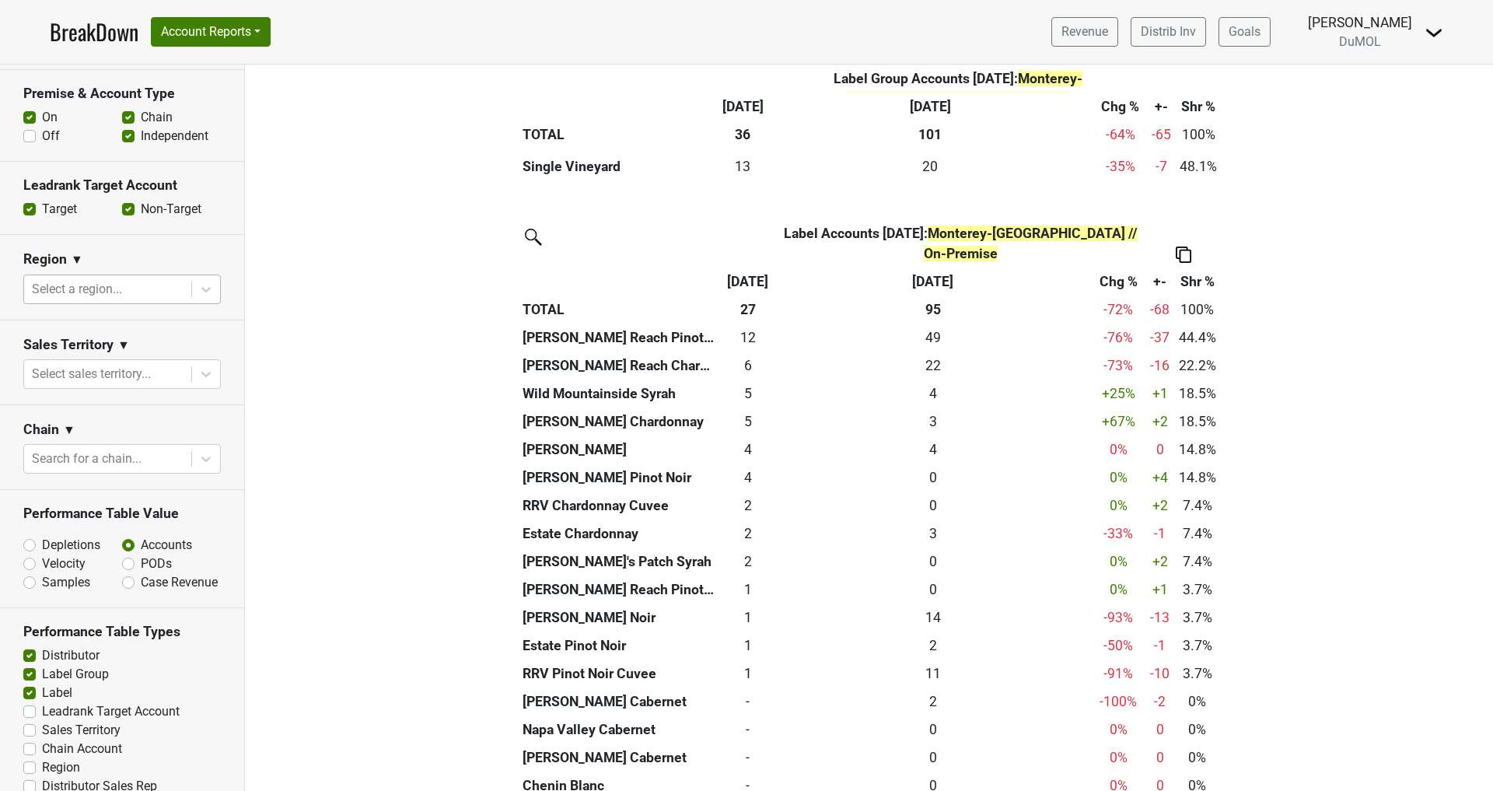
scroll to position [520, 0]
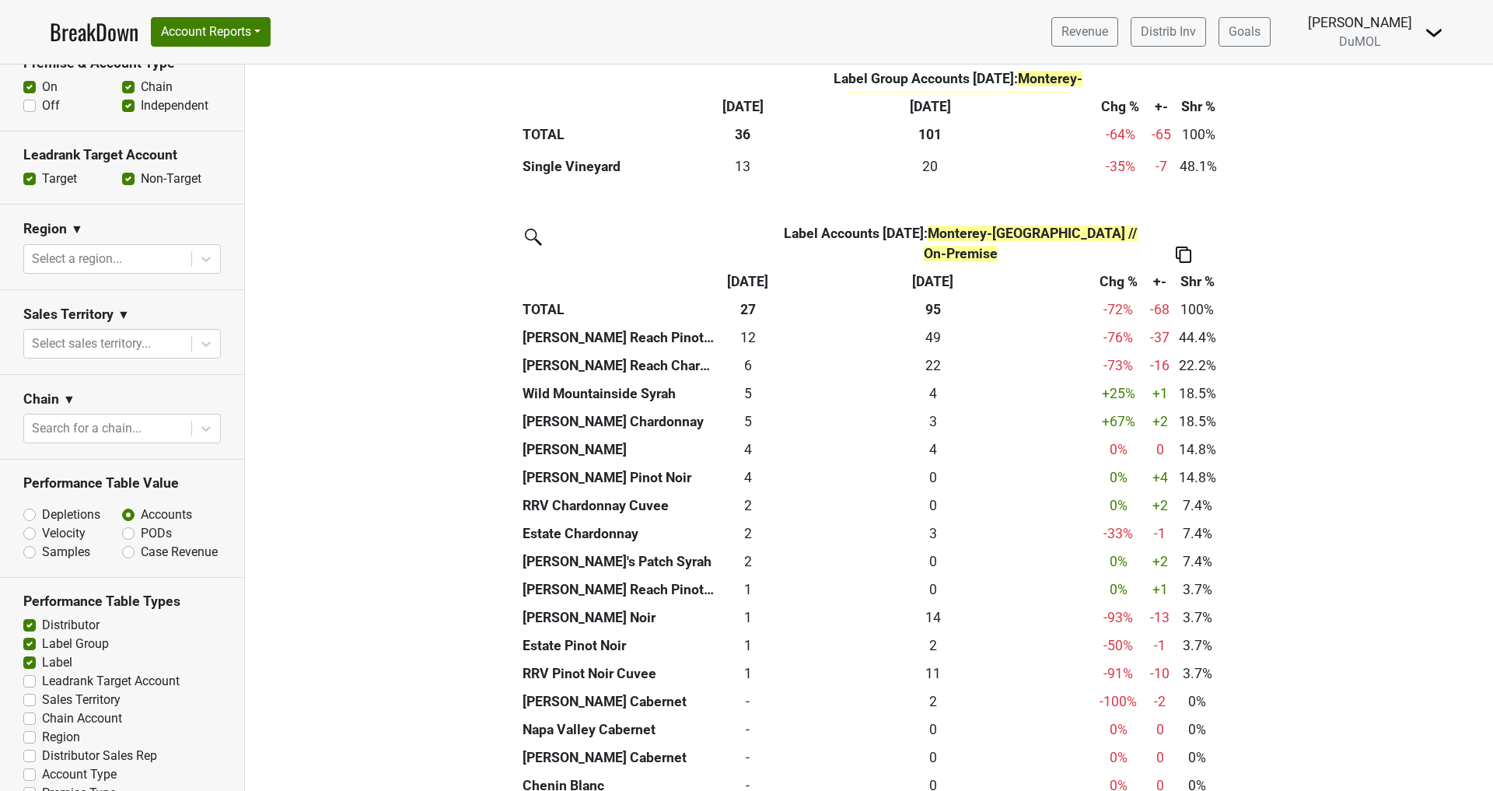
click at [42, 728] on label "Region" at bounding box center [61, 737] width 38 height 19
click at [31, 728] on input "Region" at bounding box center [29, 736] width 12 height 16
checkbox input "true"
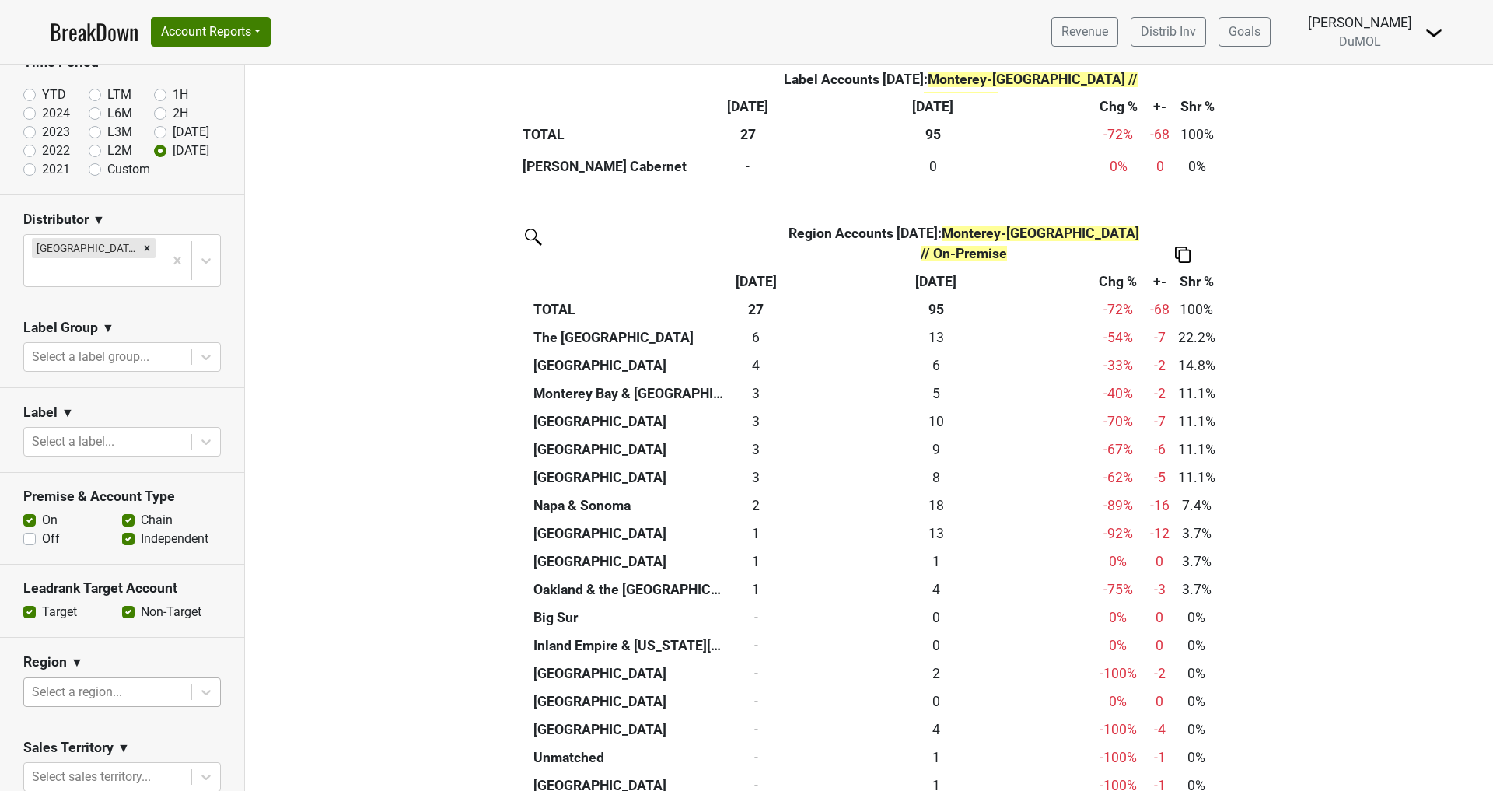
scroll to position [0, 0]
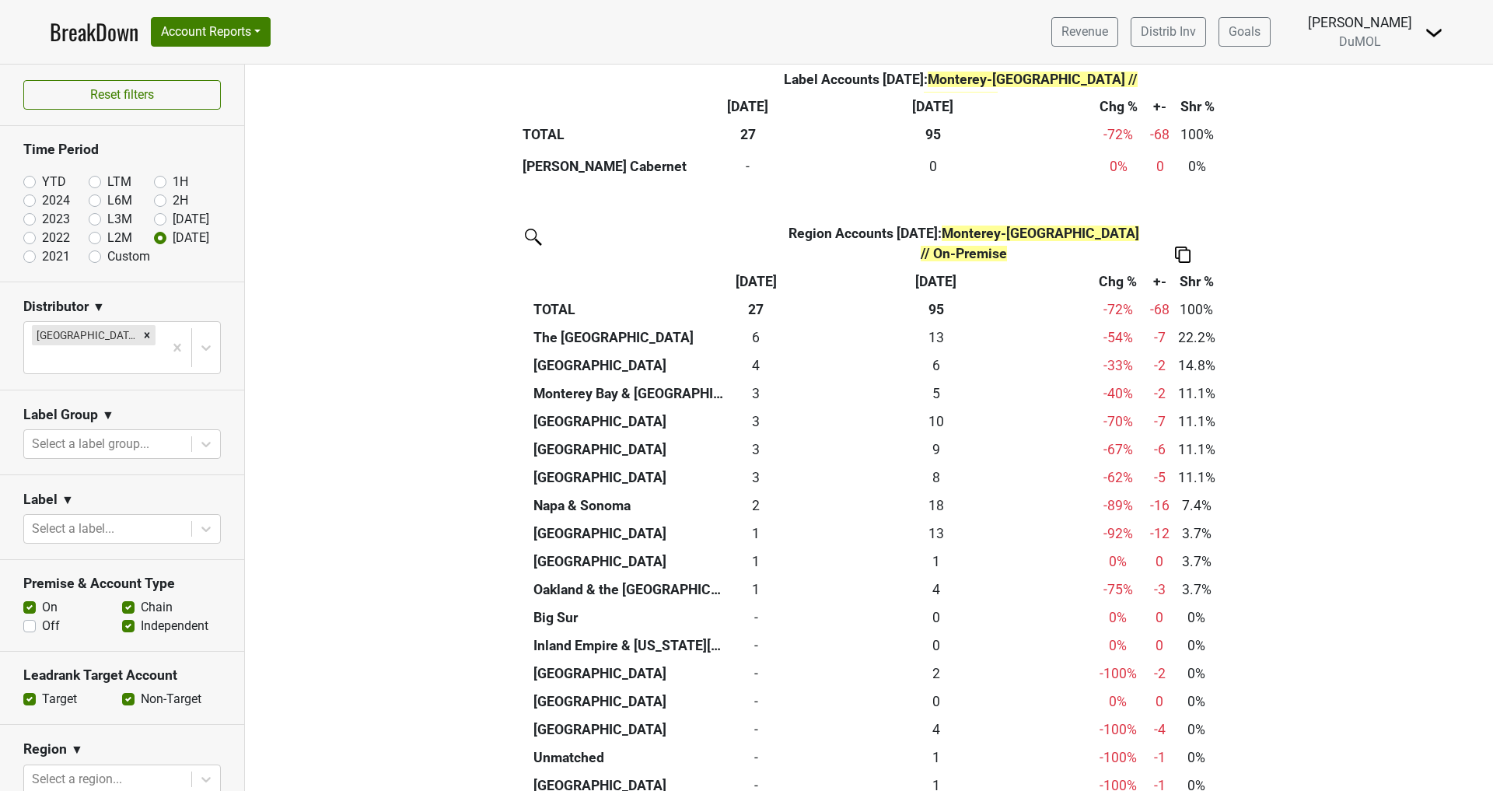
click at [42, 202] on label "2024" at bounding box center [56, 200] width 28 height 19
click at [30, 202] on input "2024" at bounding box center [54, 199] width 62 height 16
radio input "true"
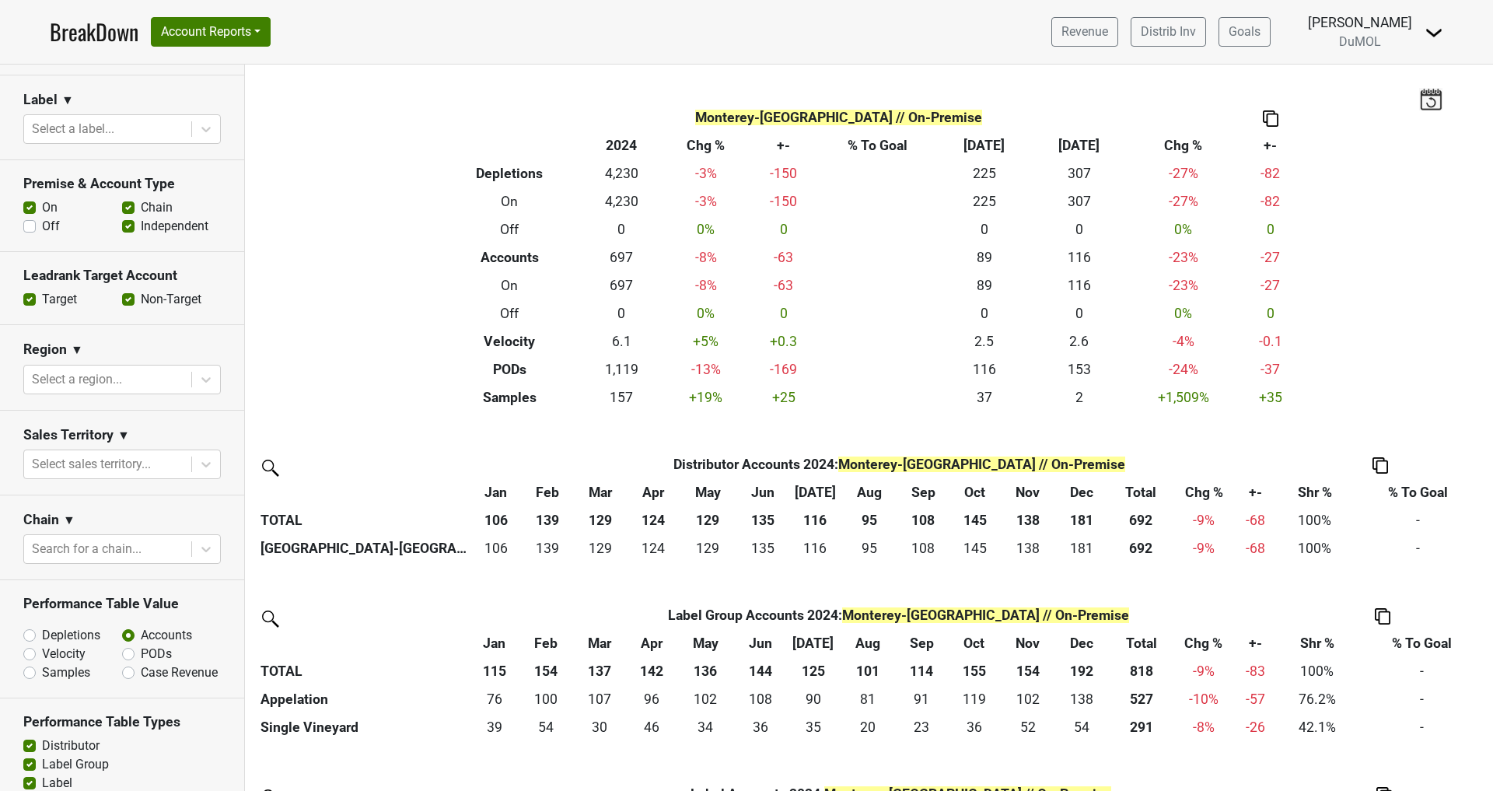
scroll to position [404, 0]
click at [42, 622] on label "Depletions" at bounding box center [71, 631] width 58 height 19
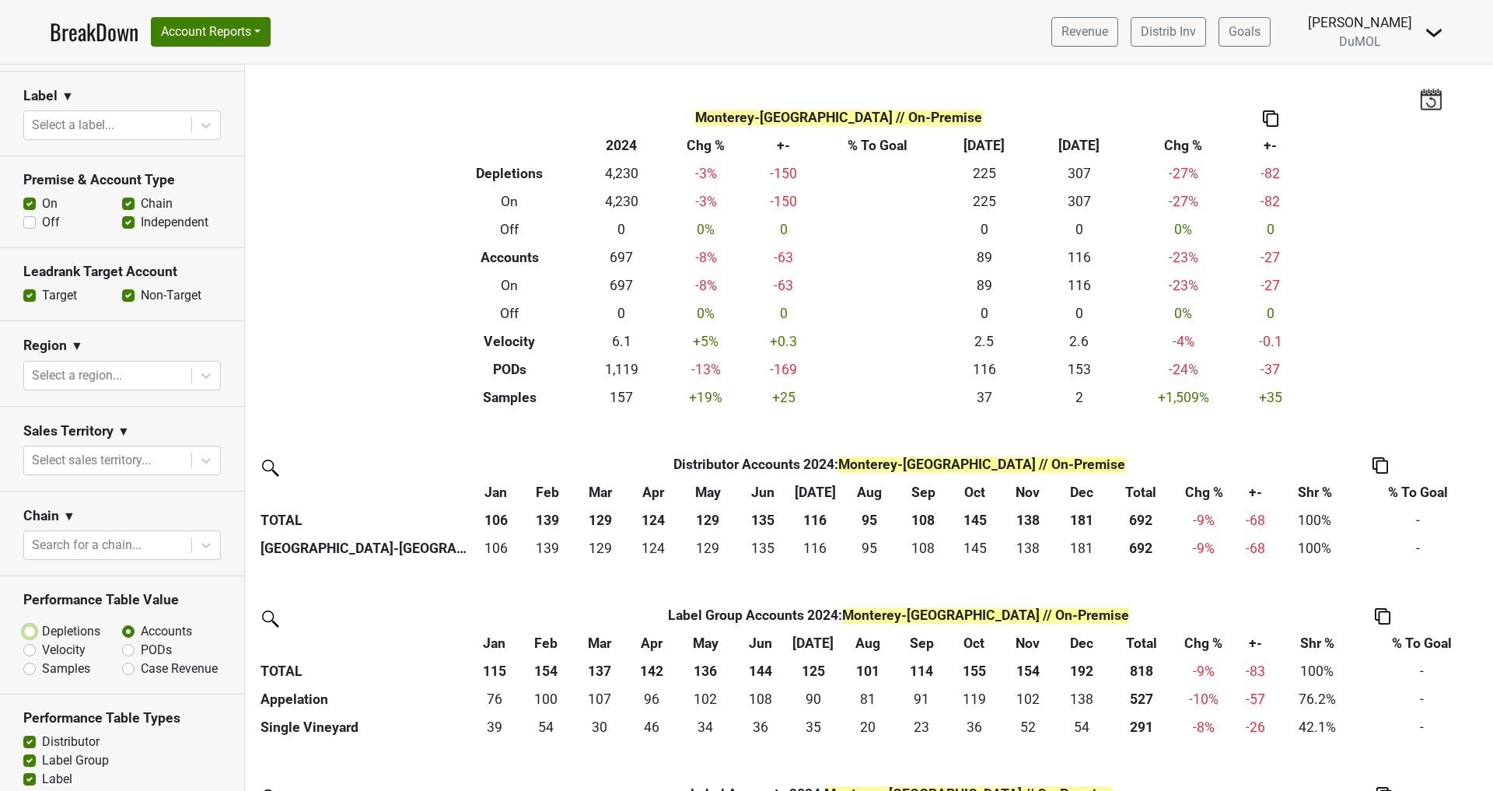
click at [27, 622] on input "Depletions" at bounding box center [70, 630] width 94 height 16
radio input "true"
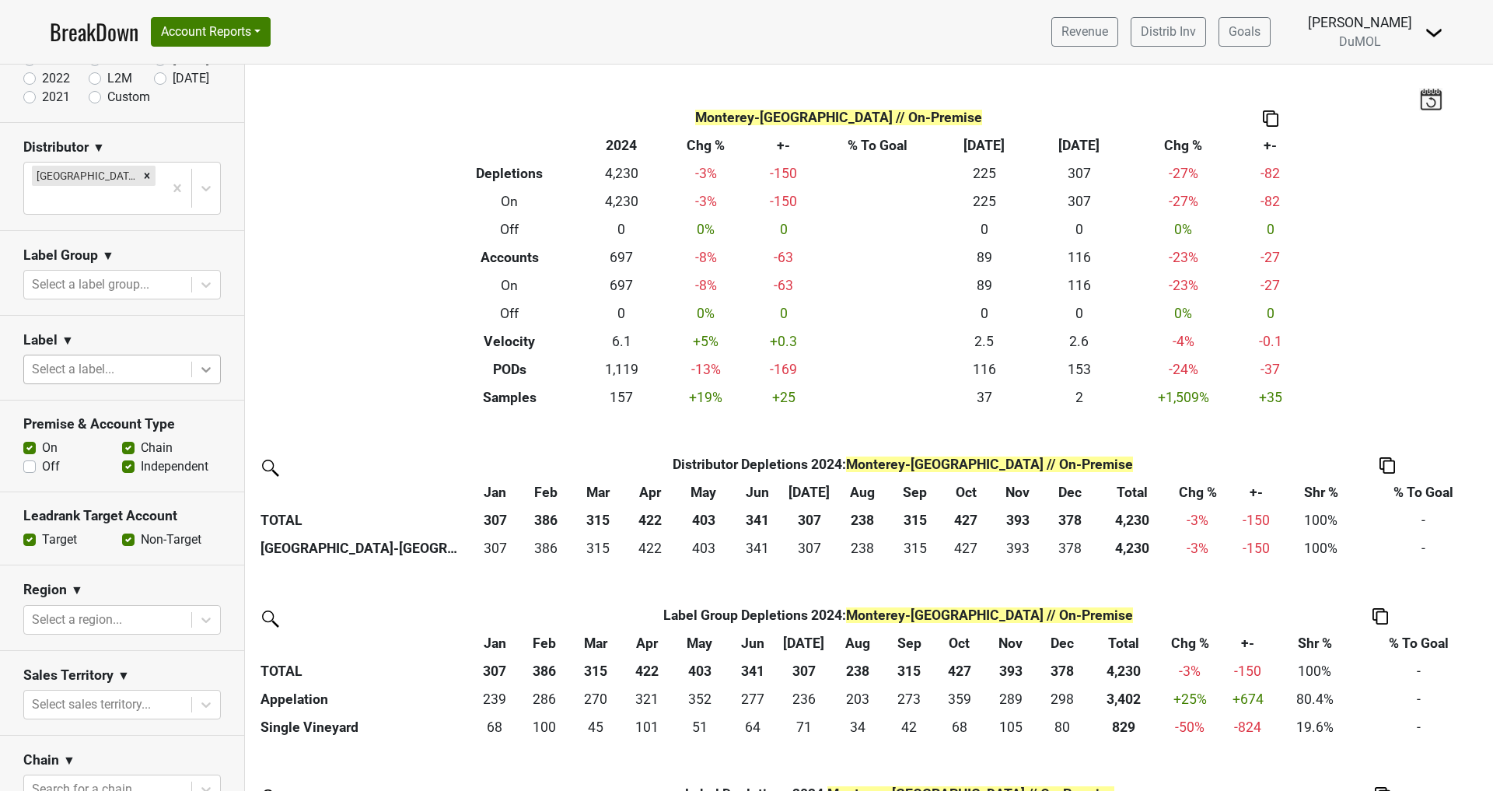
scroll to position [0, 0]
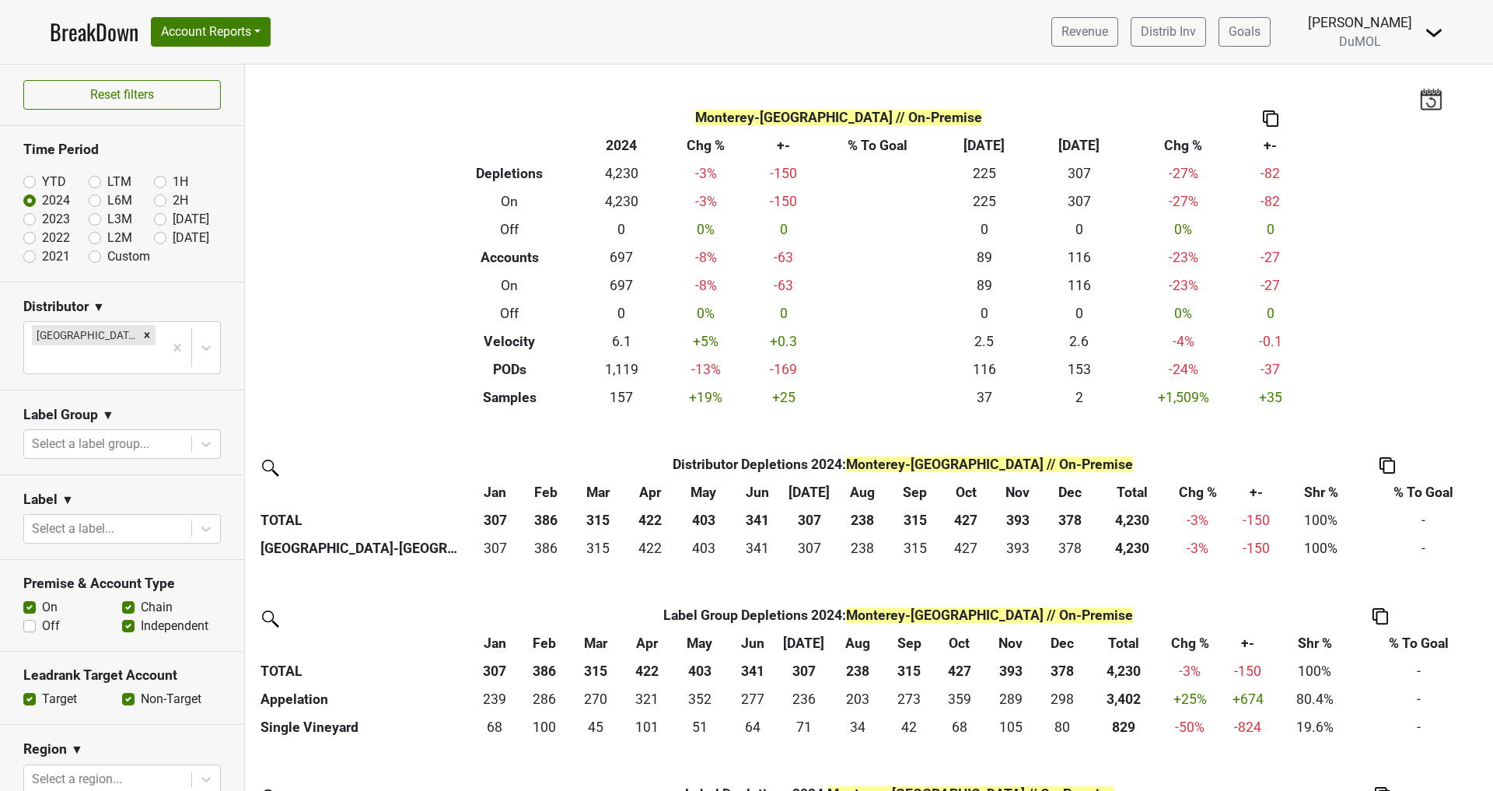
click at [42, 617] on label "Off" at bounding box center [51, 626] width 18 height 19
click at [31, 617] on input "Off" at bounding box center [29, 625] width 12 height 16
checkbox input "true"
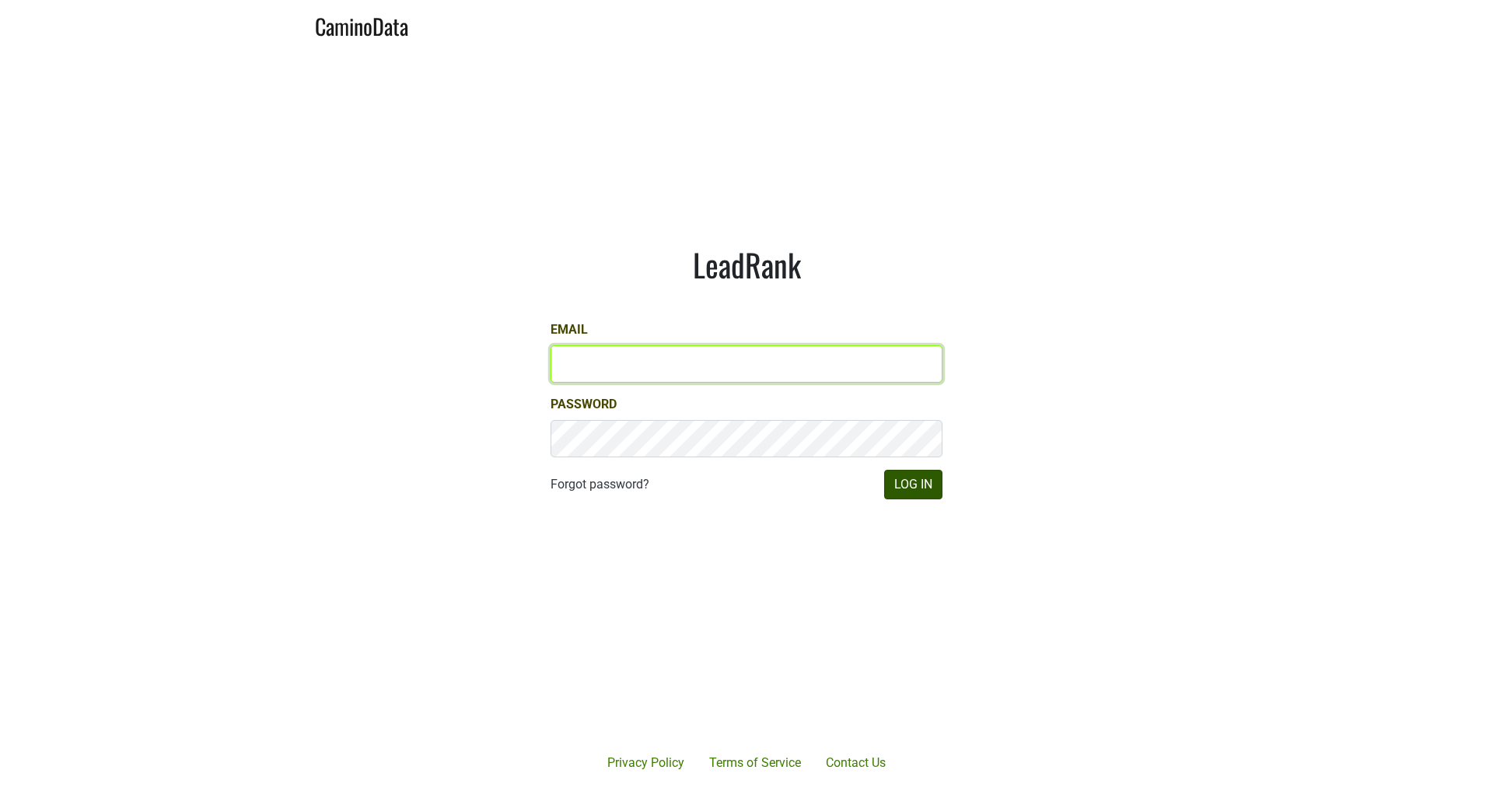
type input "[PERSON_NAME][EMAIL_ADDRESS][DOMAIN_NAME]"
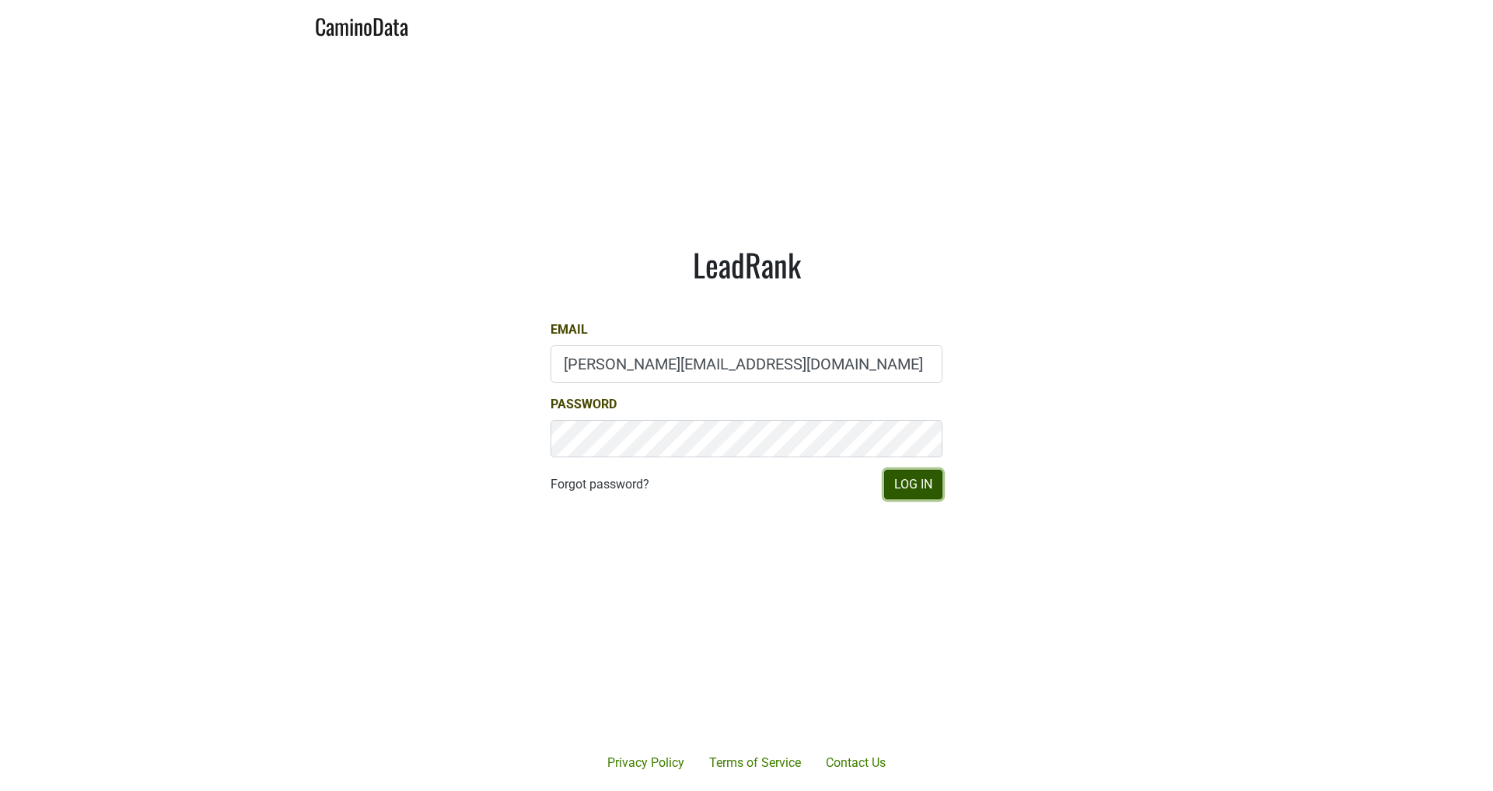
click at [582, 491] on button "Log In" at bounding box center [913, 485] width 58 height 30
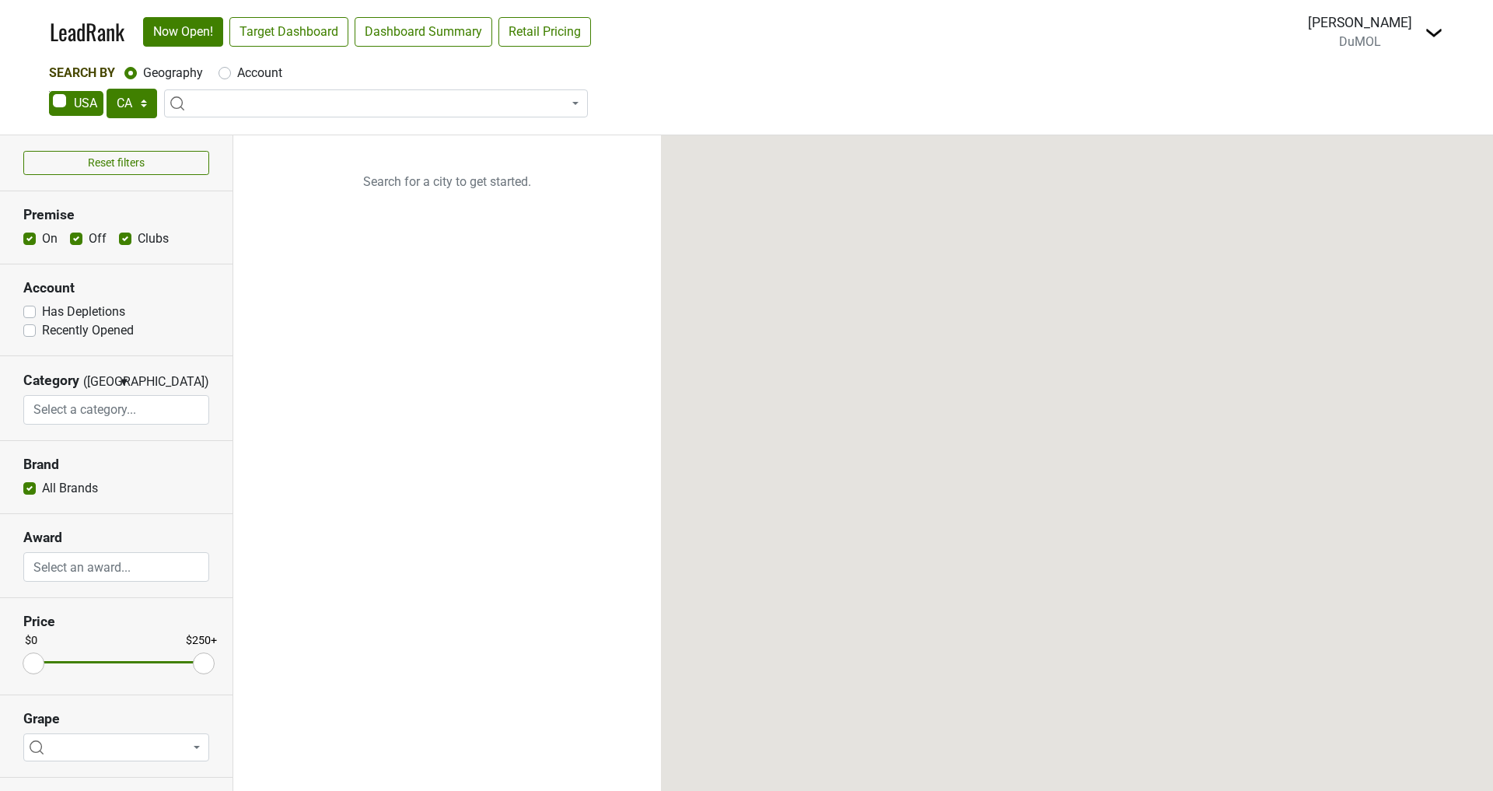
select select "CA"
select select
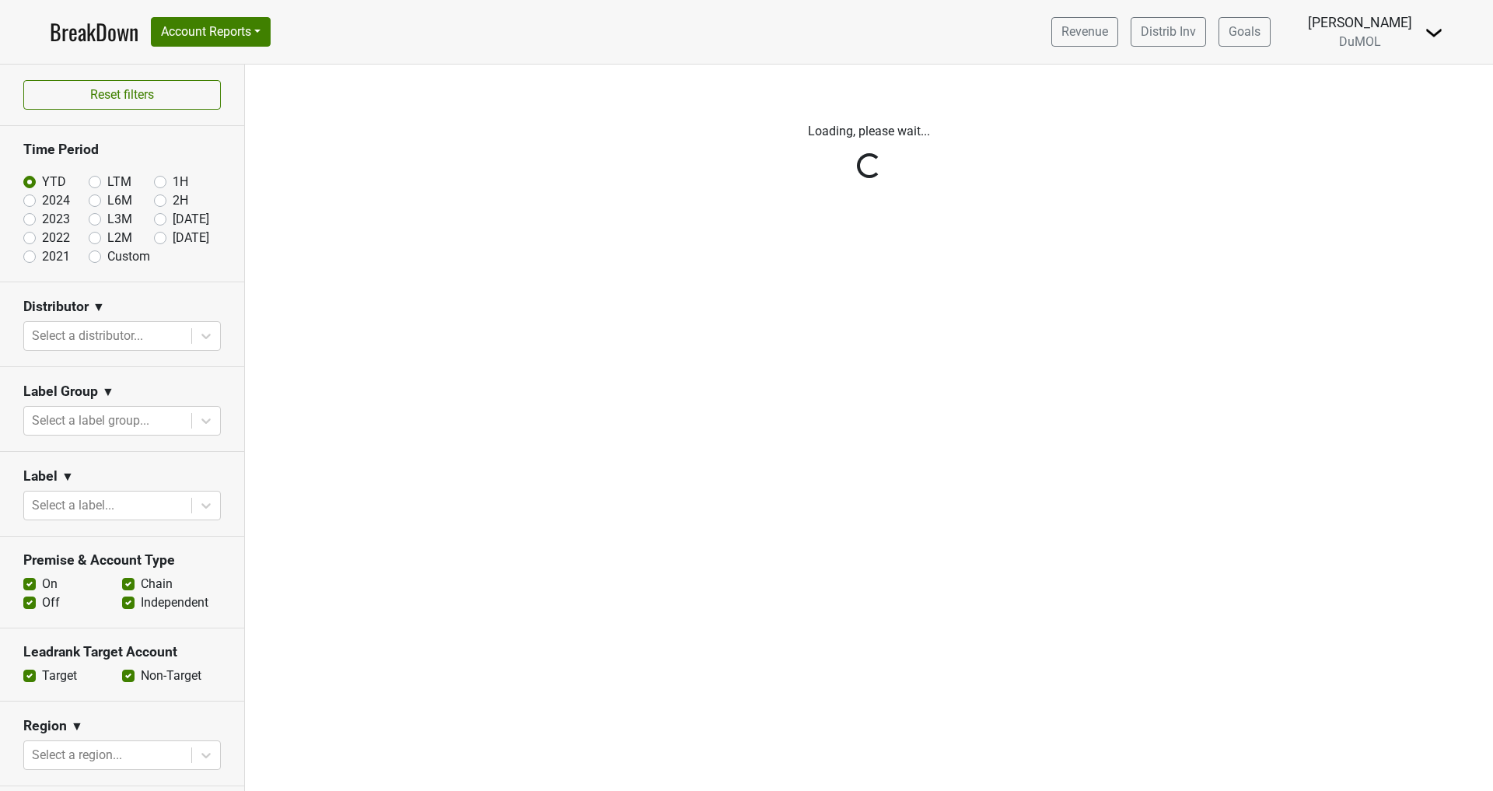
click at [26, 201] on div "Reset filters Time Period YTD LTM 1H 2024 L6M 2H 2023 L3M [DATE] '25 2022 L2M A…" at bounding box center [122, 428] width 245 height 726
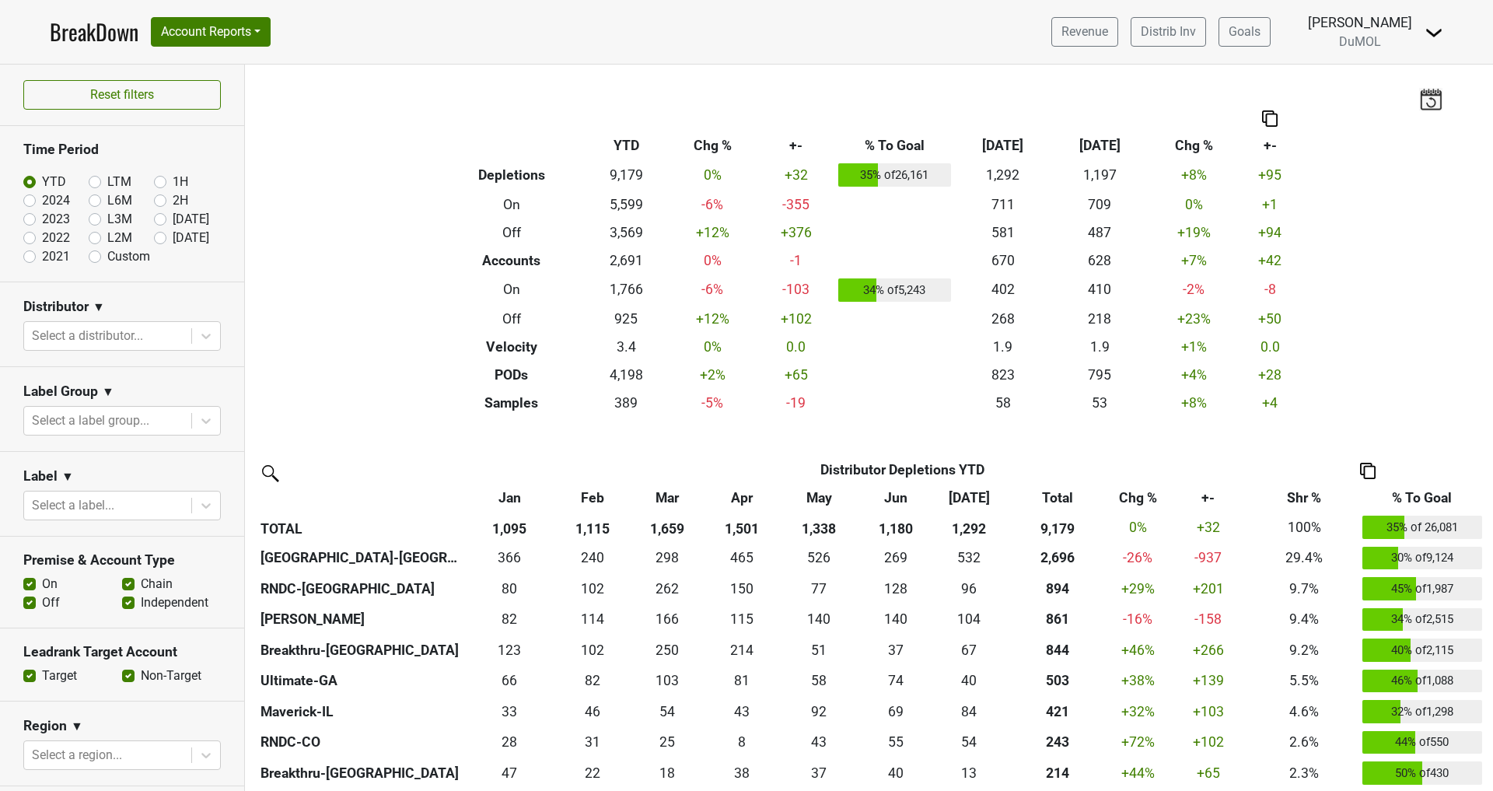
click at [42, 199] on label "2024" at bounding box center [56, 200] width 28 height 19
click at [30, 199] on input "2024" at bounding box center [54, 199] width 62 height 16
radio input "true"
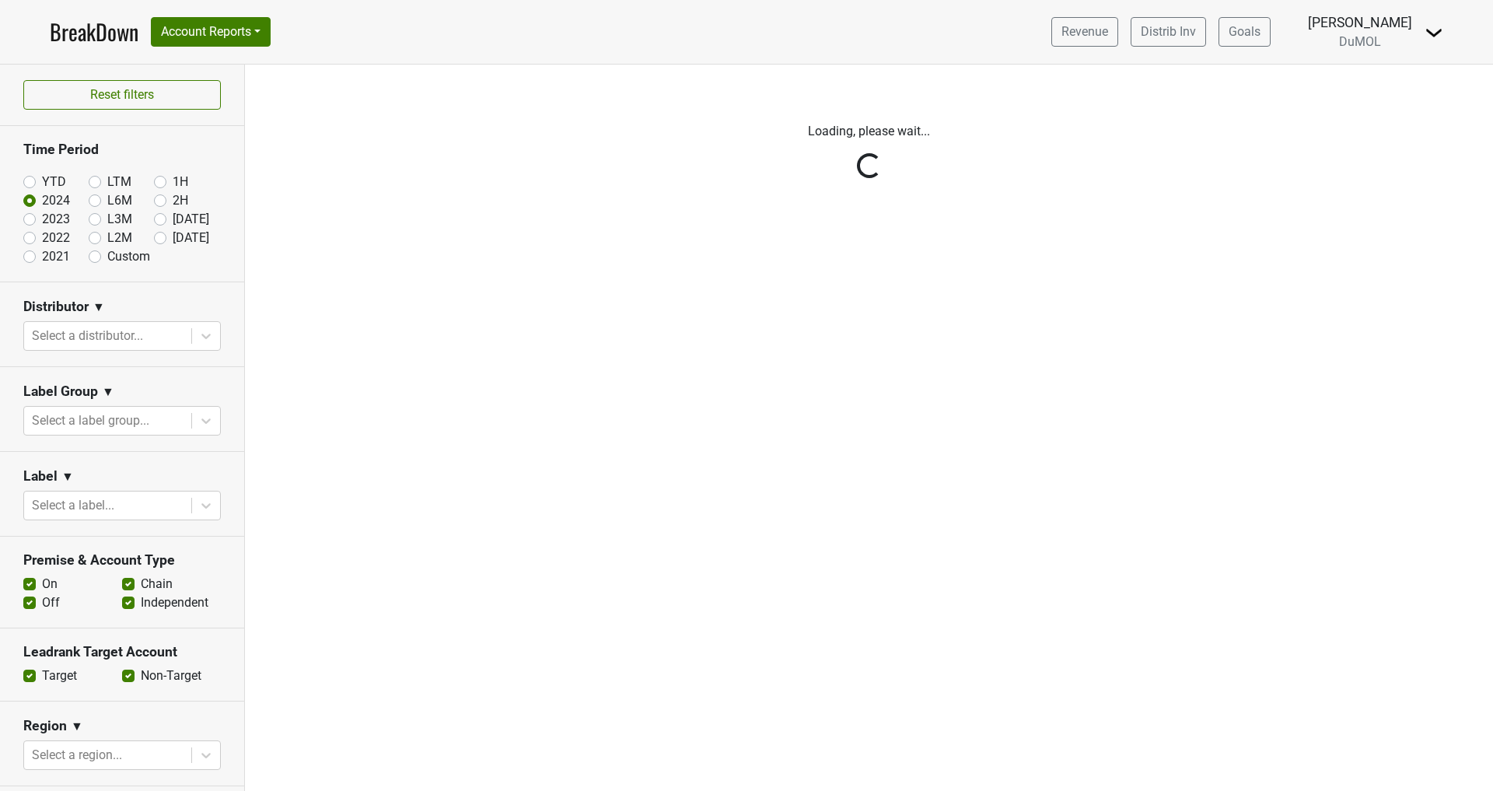
click at [218, 341] on div "Reset filters Time Period YTD LTM 1H 2024 L6M 2H 2023 L3M [DATE] '25 2022 L2M A…" at bounding box center [122, 428] width 245 height 726
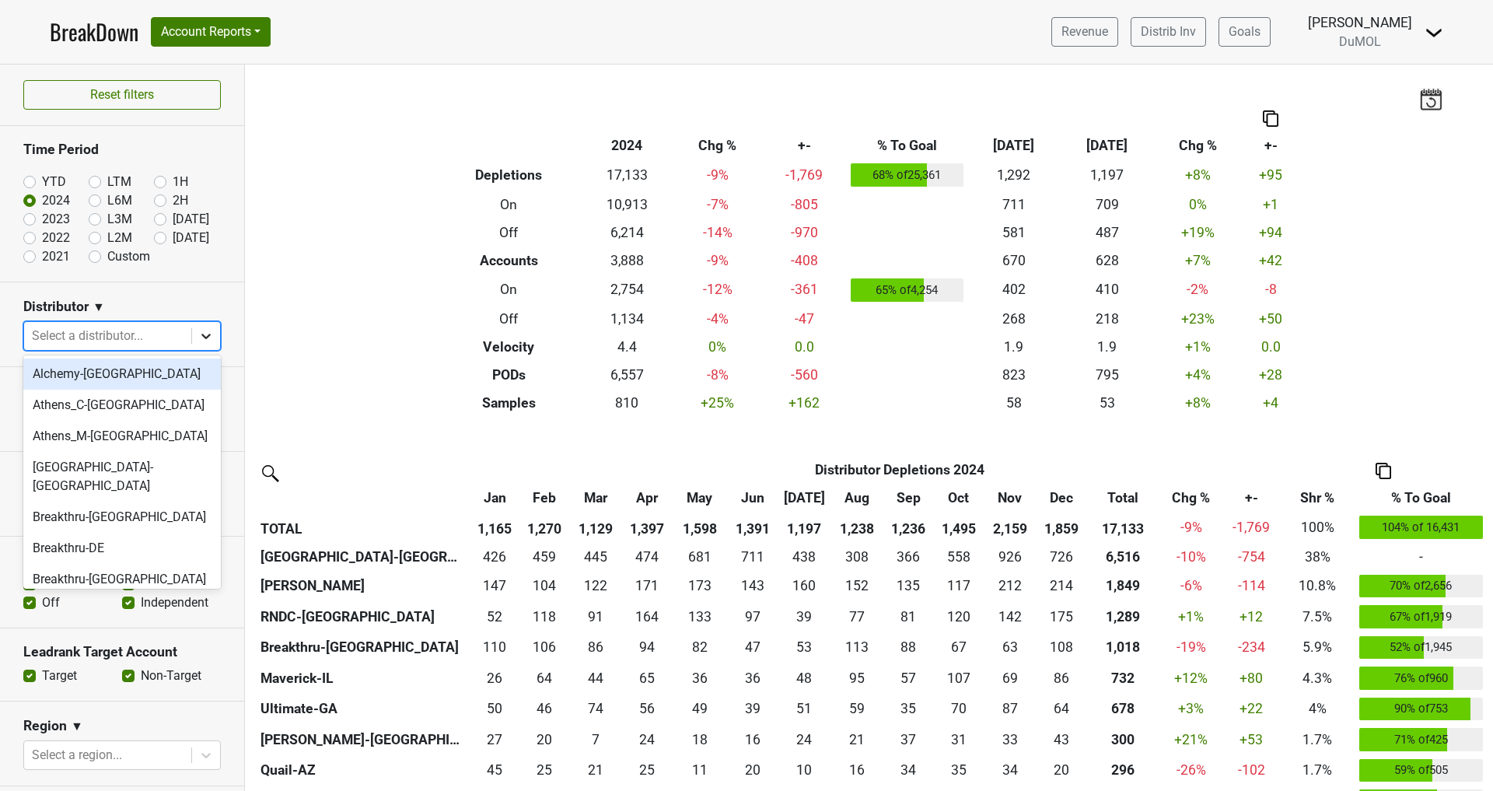
click at [208, 340] on icon at bounding box center [206, 336] width 16 height 16
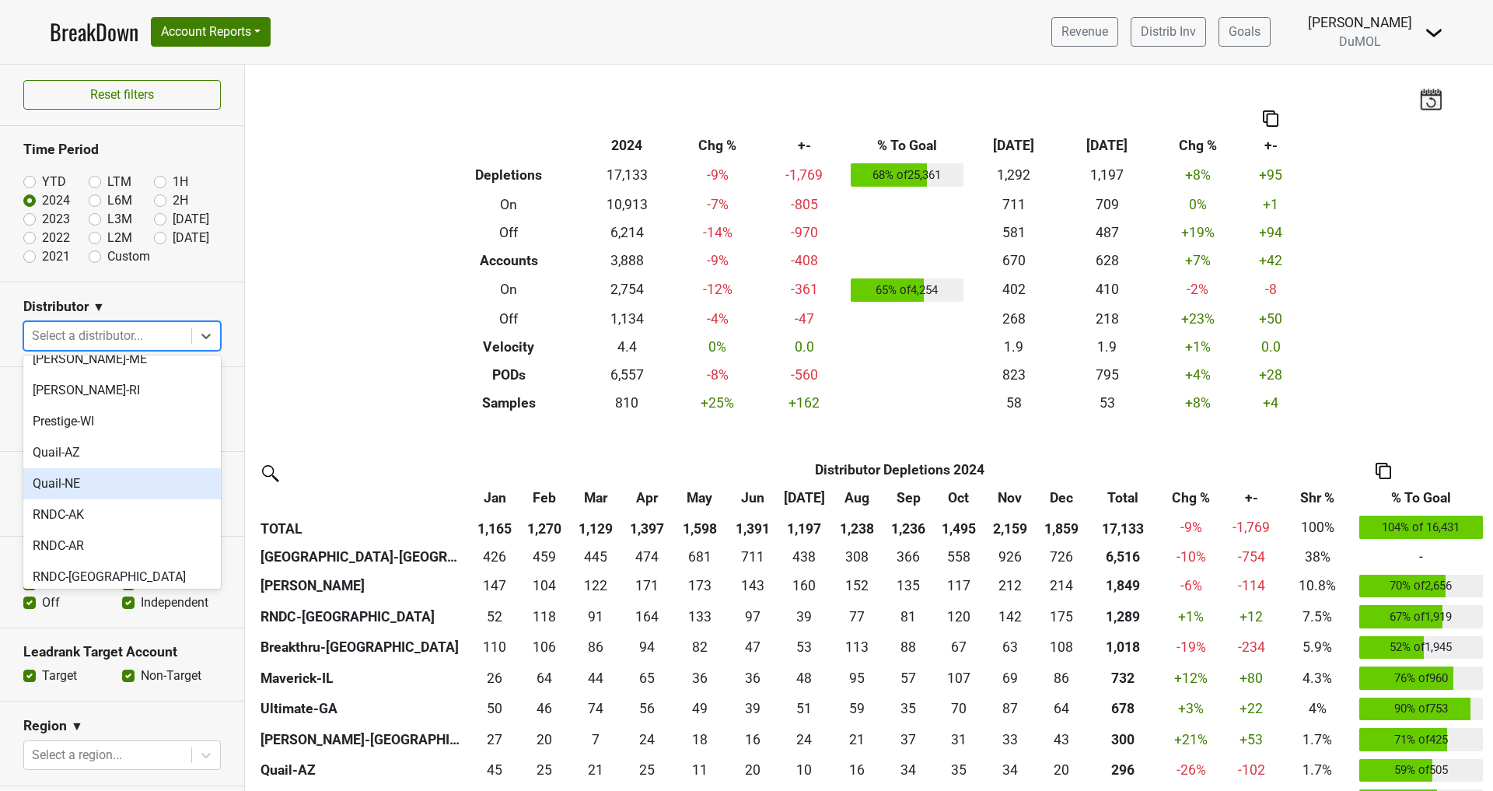
scroll to position [1080, 0]
click at [114, 572] on div "RNDC-CO" at bounding box center [121, 587] width 197 height 31
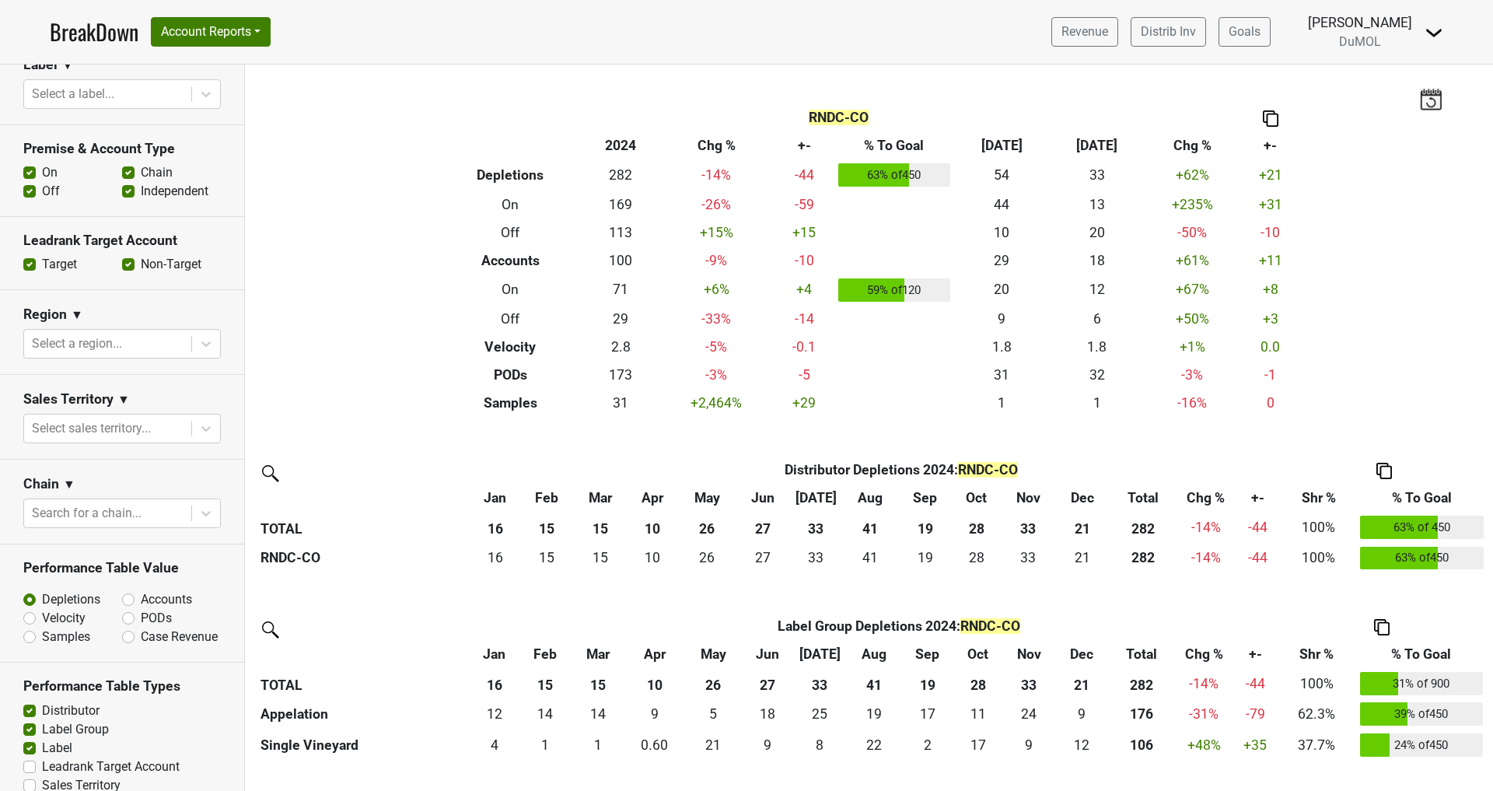
scroll to position [450, 0]
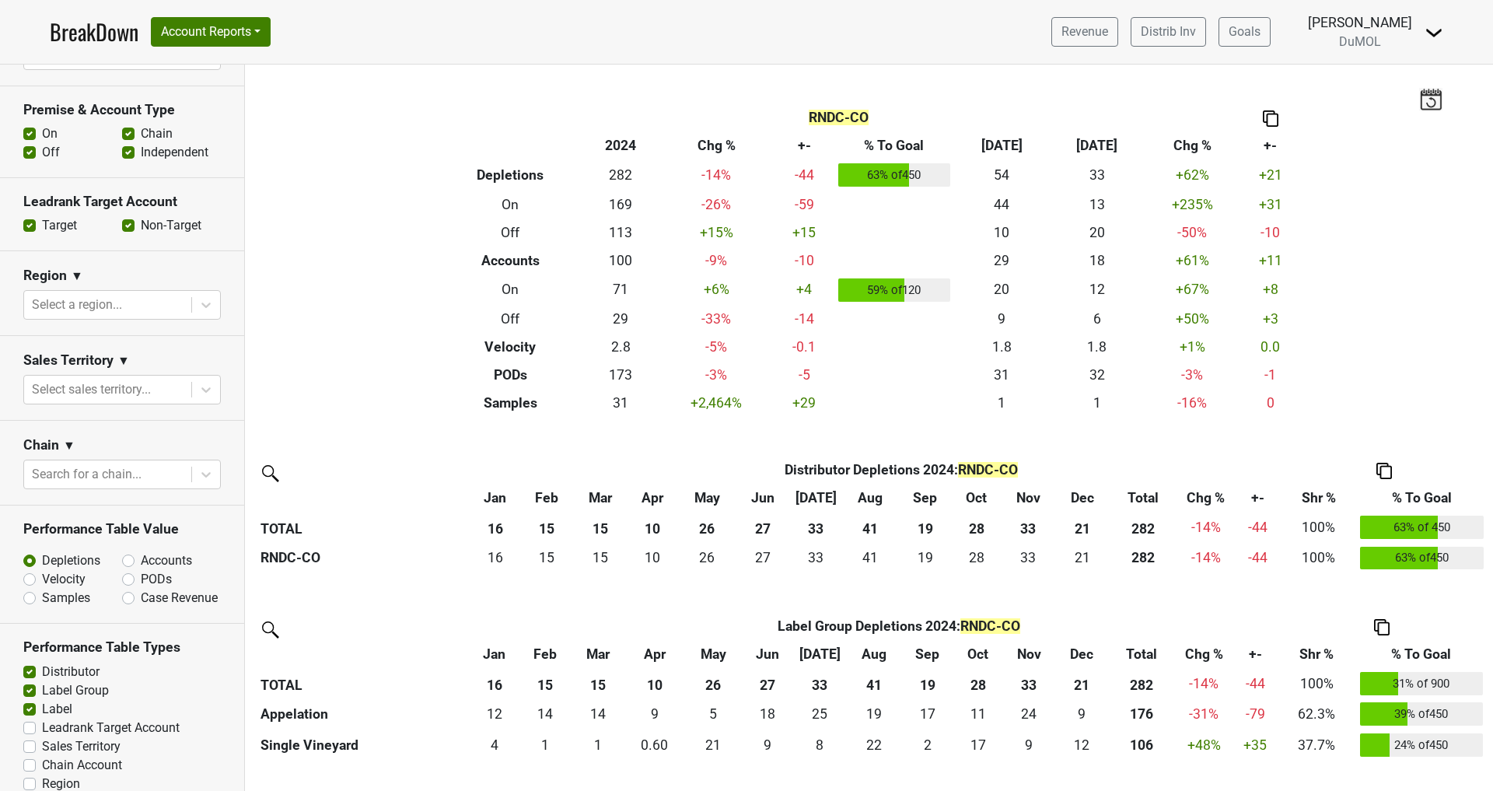
click at [141, 557] on label "Accounts" at bounding box center [166, 560] width 51 height 19
click at [126, 557] on input "Accounts" at bounding box center [169, 559] width 94 height 16
radio input "true"
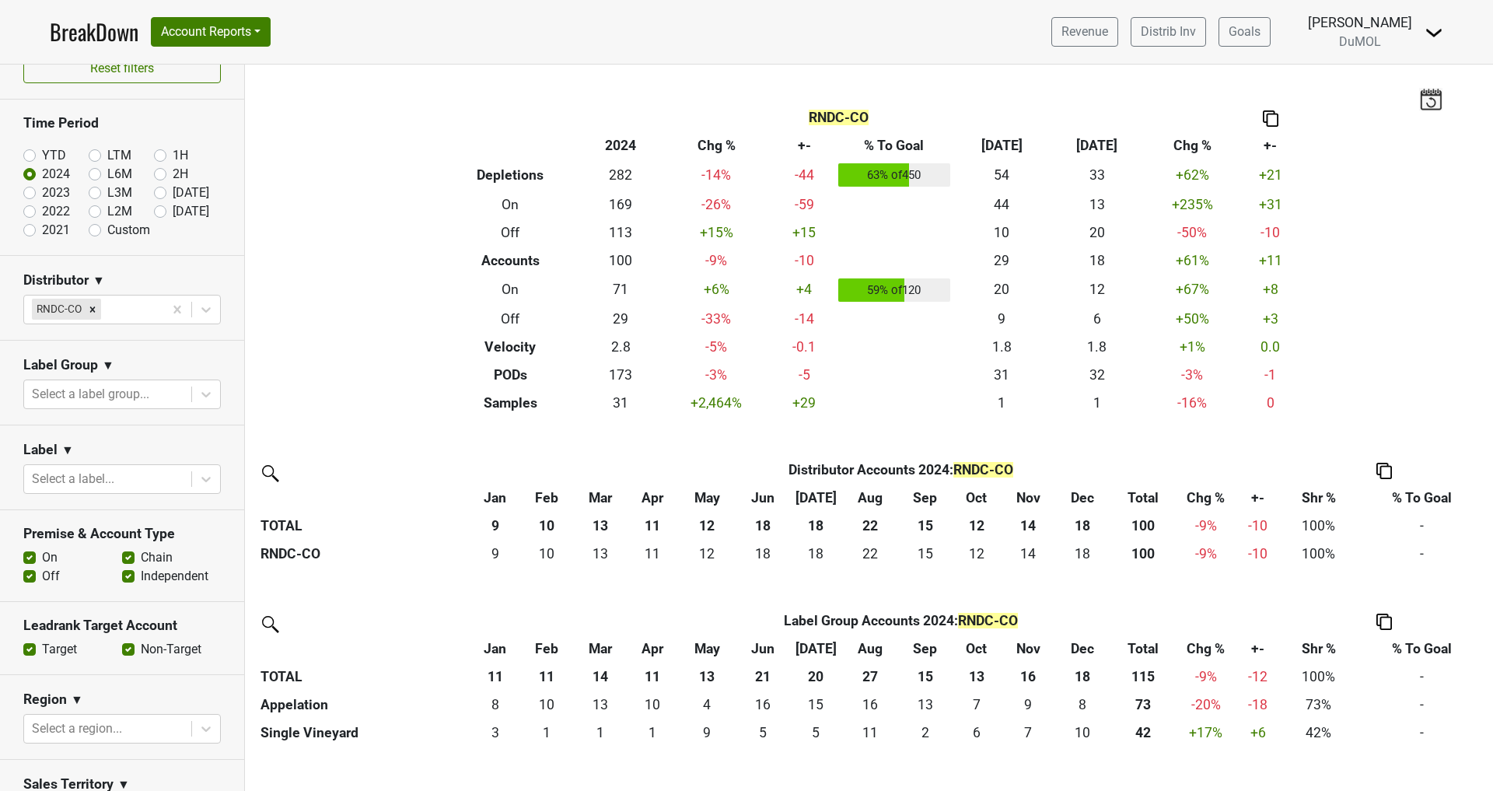
scroll to position [0, 0]
